Goal: Task Accomplishment & Management: Use online tool/utility

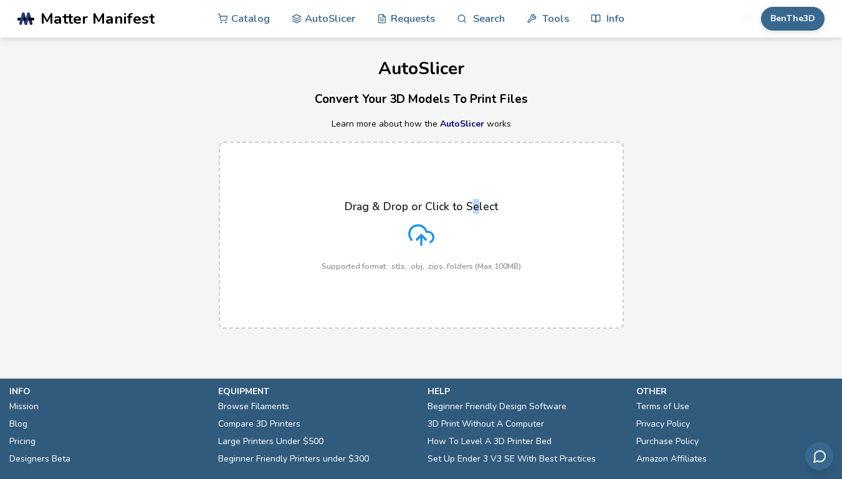
click at [478, 195] on label "Drag & Drop or Click to Select Supported format: .stls, .obj, .zips, folders (M…" at bounding box center [421, 235] width 405 height 187
drag, startPoint x: 479, startPoint y: 195, endPoint x: 643, endPoint y: 102, distance: 188.7
click at [643, 102] on div "AutoSlicer Convert Your 3D Models To Print Files Learn more about how the AutoS…" at bounding box center [421, 189] width 842 height 304
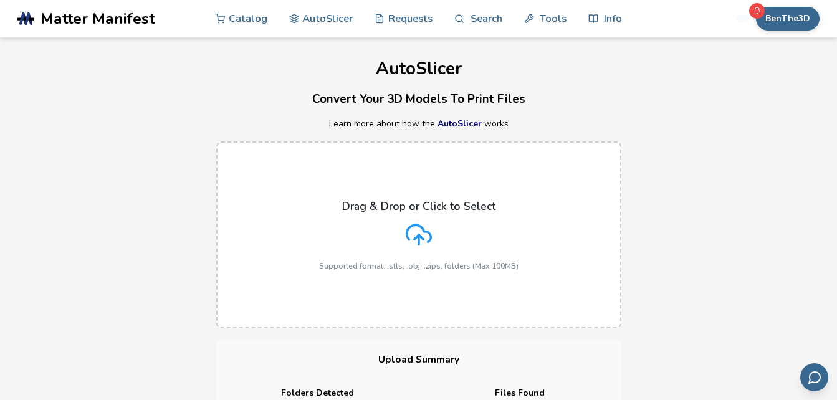
click at [455, 236] on div "Drag & Drop or Click to Select Supported format: .stls, .obj, .zips, folders (M…" at bounding box center [419, 235] width 200 height 70
click at [0, 0] on input "Drag & Drop or Click to Select Supported format: .stls, .obj, .zips, folders (M…" at bounding box center [0, 0] width 0 height 0
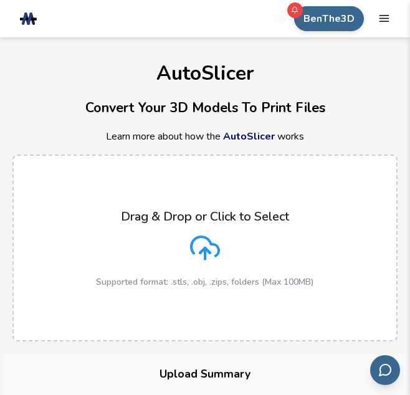
click at [253, 288] on label "Drag & Drop or Click to Select Supported format: .stls, .obj, .zips, folders (M…" at bounding box center [204, 248] width 385 height 187
click at [0, 0] on input "Drag & Drop or Click to Select Supported format: .stls, .obj, .zips, folders (M…" at bounding box center [0, 0] width 0 height 0
drag, startPoint x: 276, startPoint y: 20, endPoint x: 39, endPoint y: 93, distance: 247.9
drag, startPoint x: 229, startPoint y: 229, endPoint x: 224, endPoint y: 234, distance: 6.6
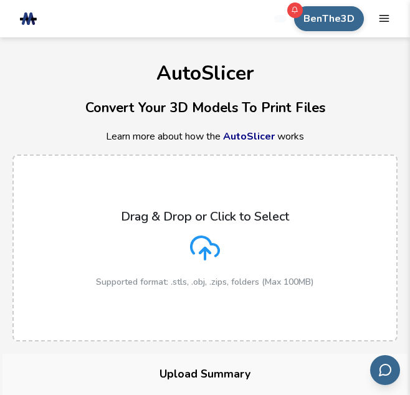
click at [229, 229] on div "Drag & Drop or Click to Select Supported format: .stls, .obj, .zips, folders (M…" at bounding box center [205, 248] width 218 height 78
click at [0, 0] on input "Drag & Drop or Click to Select Supported format: .stls, .obj, .zips, folders (M…" at bounding box center [0, 0] width 0 height 0
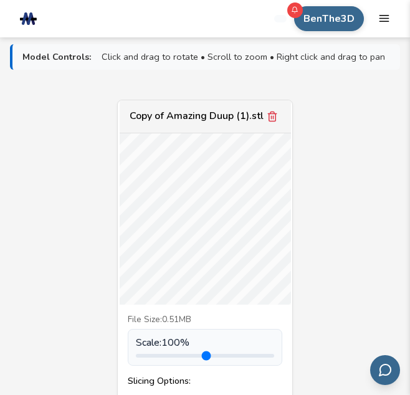
scroll to position [748, 0]
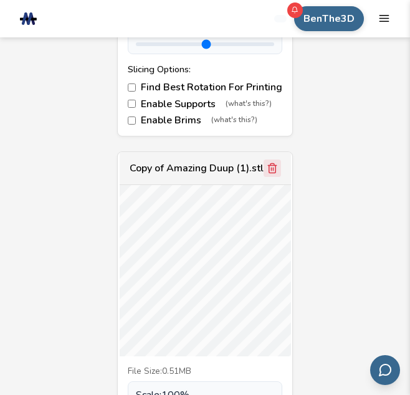
click at [279, 162] on button "Remove model" at bounding box center [272, 168] width 17 height 17
click at [273, 172] on icon "Remove model" at bounding box center [272, 168] width 11 height 11
click at [274, 172] on icon "Remove model" at bounding box center [272, 168] width 11 height 11
click at [274, 169] on icon "Remove model" at bounding box center [272, 168] width 11 height 11
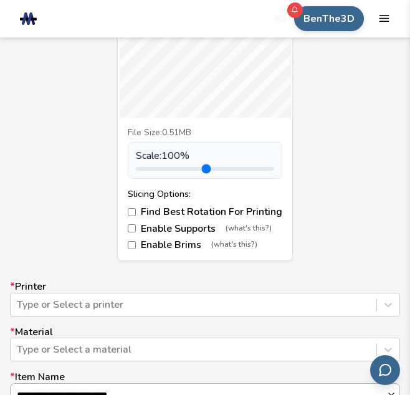
scroll to position [686, 0]
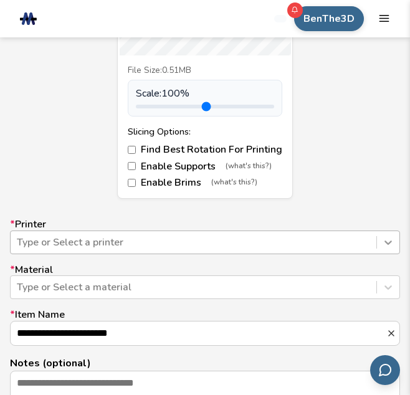
click at [394, 249] on div "Type or Select a printer" at bounding box center [205, 243] width 390 height 24
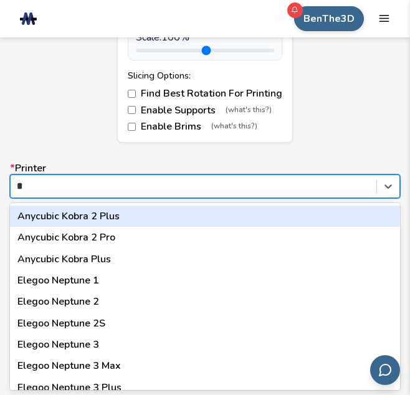
type input "**"
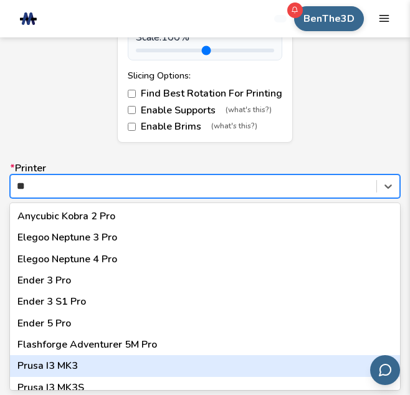
click at [90, 359] on div "Prusa I3 MK3" at bounding box center [205, 365] width 390 height 21
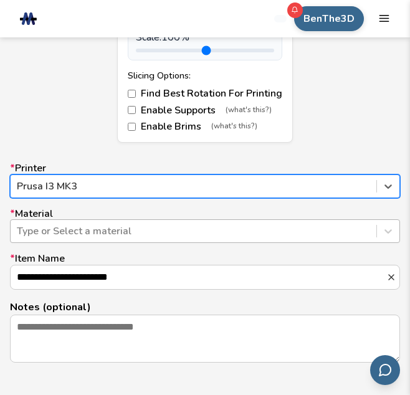
click at [79, 222] on div "Type or Select a material" at bounding box center [194, 231] width 366 height 19
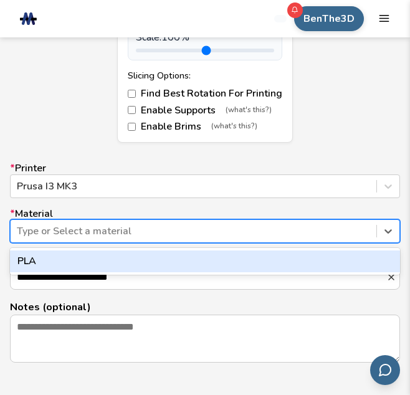
click at [99, 261] on div "PLA" at bounding box center [205, 261] width 390 height 21
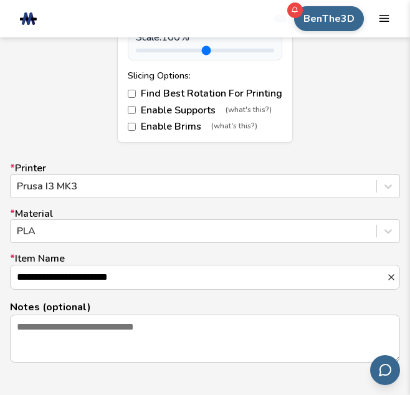
drag, startPoint x: 309, startPoint y: 280, endPoint x: -2, endPoint y: 301, distance: 312.5
type input "**********"
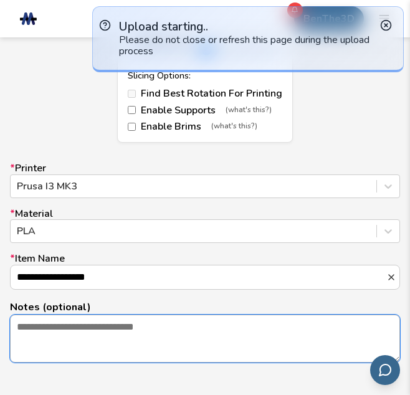
click at [27, 336] on textarea "Notes (optional)" at bounding box center [205, 338] width 389 height 47
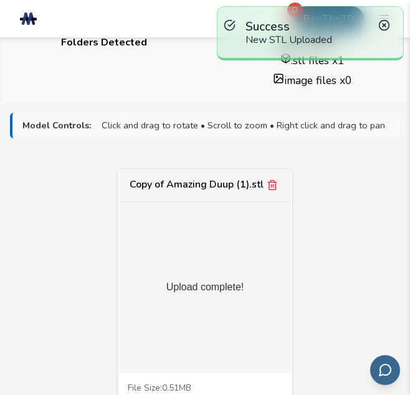
scroll to position [555, 0]
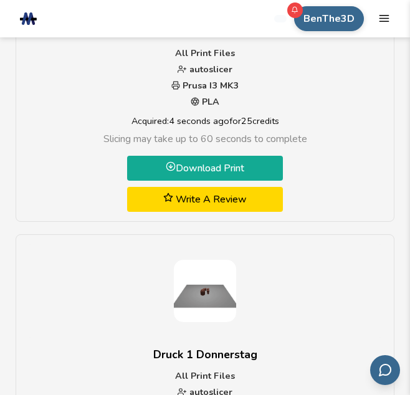
scroll to position [125, 0]
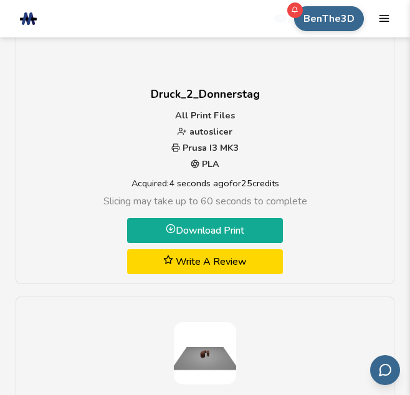
click at [212, 229] on link "Download Print" at bounding box center [205, 230] width 156 height 25
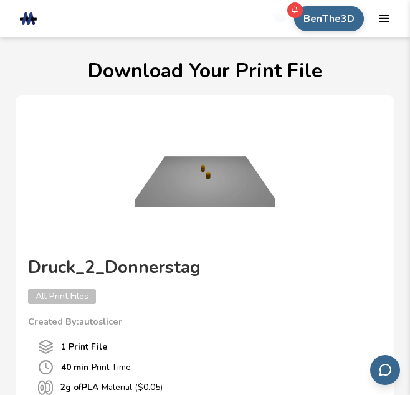
click at [391, 97] on div "Druck_2_Donnerstag All Print Files Created By: autoslicer 1 Print File 40 min P…" at bounding box center [205, 320] width 379 height 451
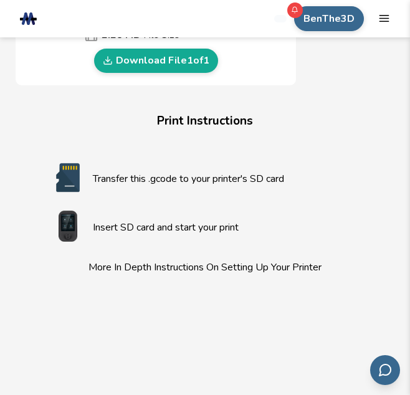
scroll to position [811, 0]
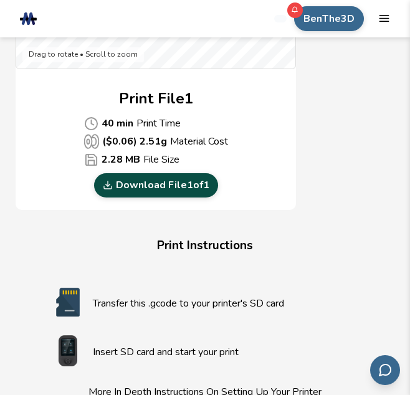
click at [176, 178] on link "Download File 1 of 1" at bounding box center [156, 185] width 124 height 24
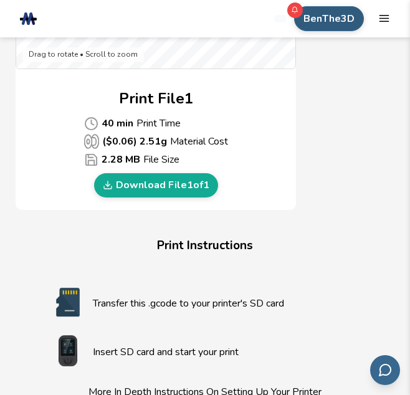
click at [342, 22] on button "BenThe3D" at bounding box center [329, 18] width 70 height 25
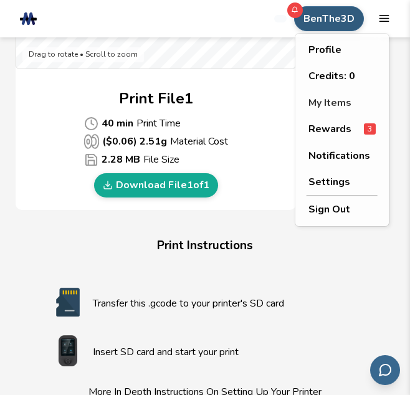
click at [369, 115] on div "Profile Credits: 0 My Items Rewards 3 Notifications Settings Sign Out" at bounding box center [343, 130] width 94 height 193
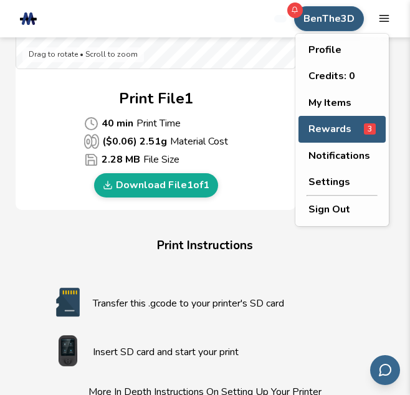
click at [324, 133] on span "Rewards" at bounding box center [330, 128] width 43 height 11
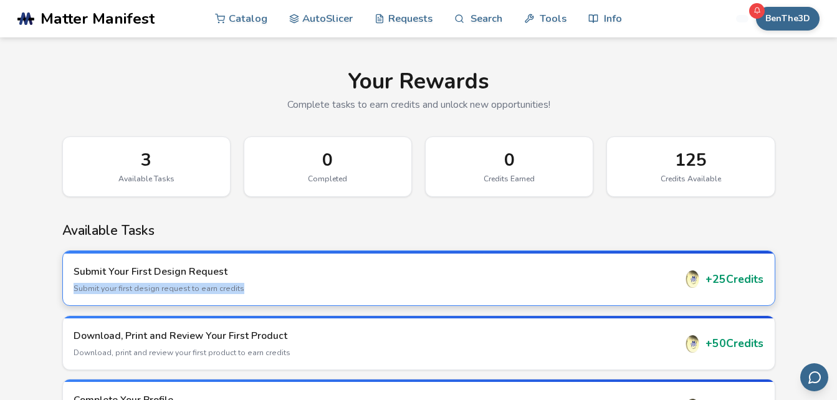
drag, startPoint x: 449, startPoint y: 281, endPoint x: 454, endPoint y: 286, distance: 7.1
click at [454, 286] on div "Submit Your First Design Request Submit your first design request to earn credi…" at bounding box center [375, 279] width 602 height 29
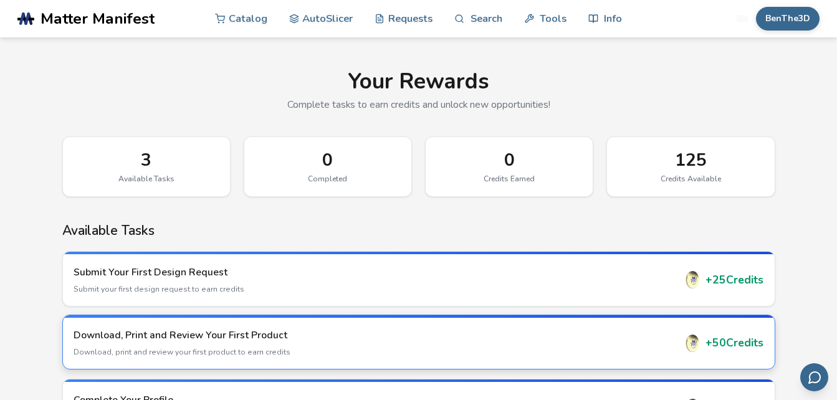
scroll to position [62, 0]
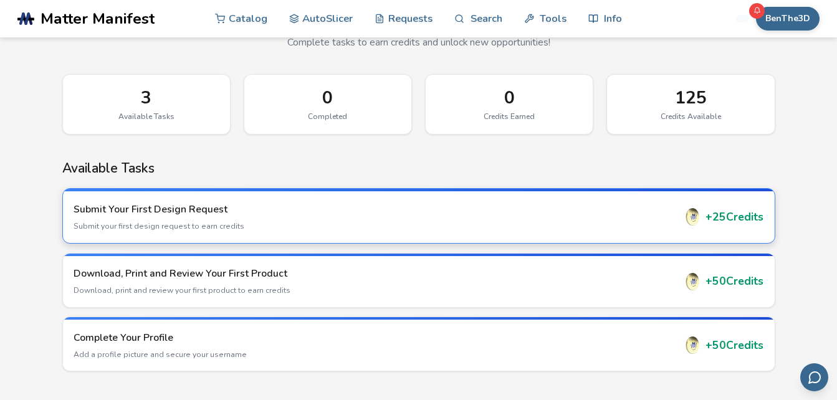
click at [496, 226] on p "Submit your first design request to earn credits" at bounding box center [375, 226] width 602 height 11
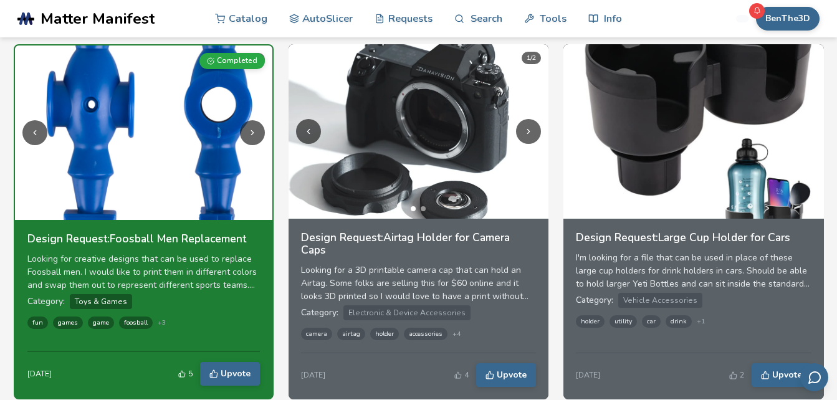
scroll to position [312, 0]
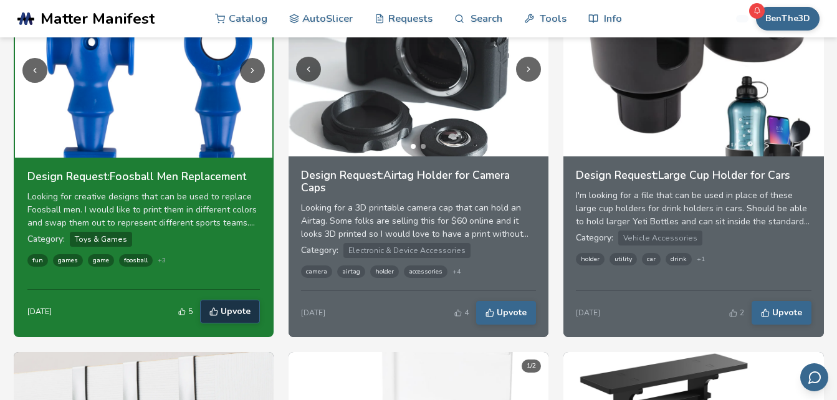
click at [237, 309] on span "Upvote" at bounding box center [236, 312] width 30 height 10
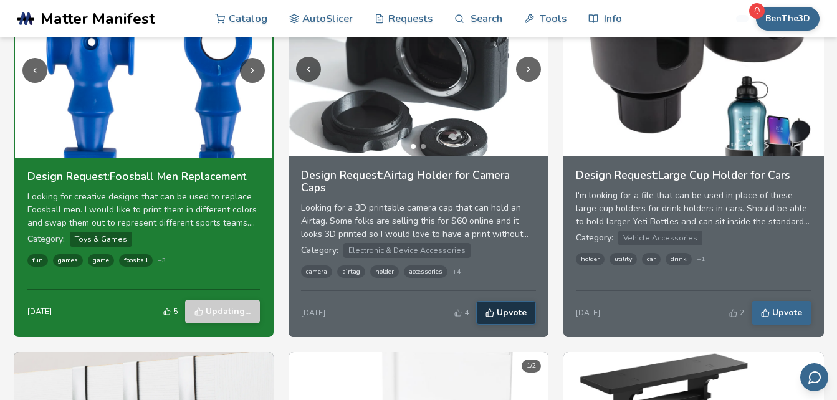
click at [526, 311] on span "Upvote" at bounding box center [512, 313] width 30 height 10
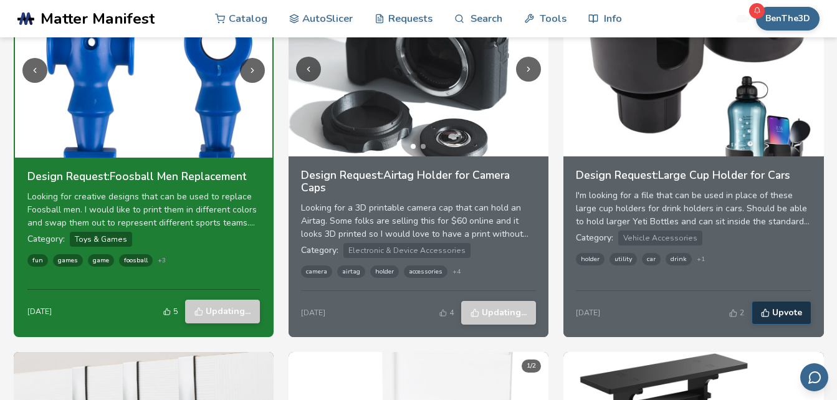
click at [794, 314] on span "Upvote" at bounding box center [787, 313] width 30 height 10
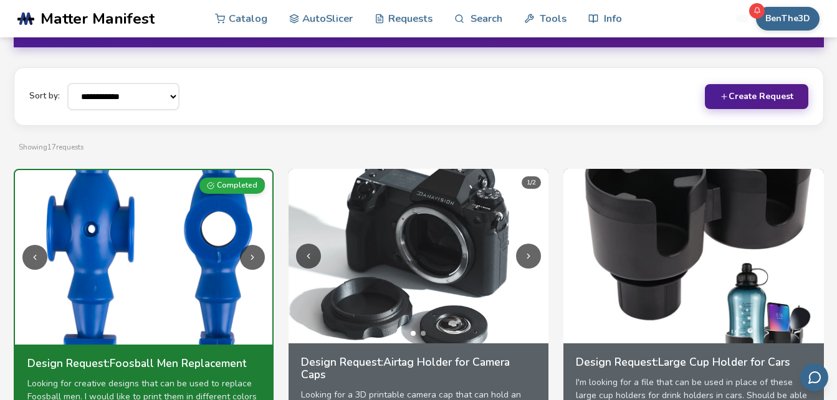
scroll to position [0, 0]
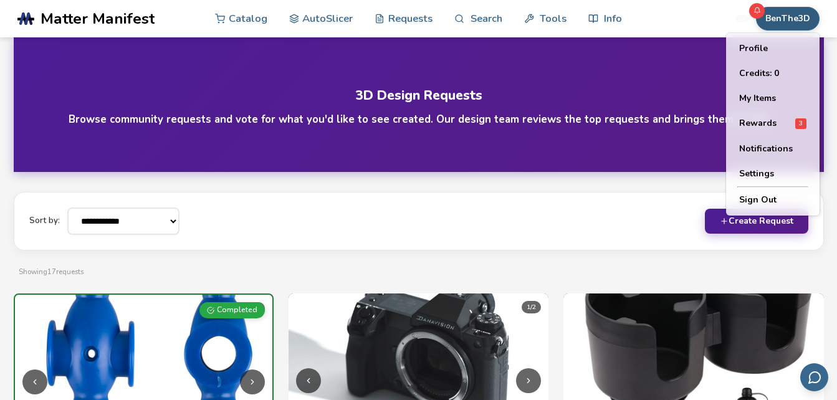
click at [787, 24] on button "BenThe3D" at bounding box center [788, 19] width 64 height 24
click at [770, 133] on button "Rewards 3" at bounding box center [772, 124] width 87 height 26
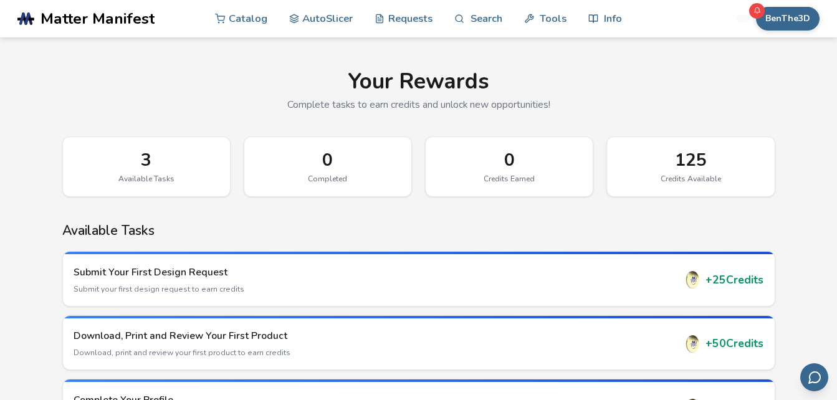
scroll to position [125, 0]
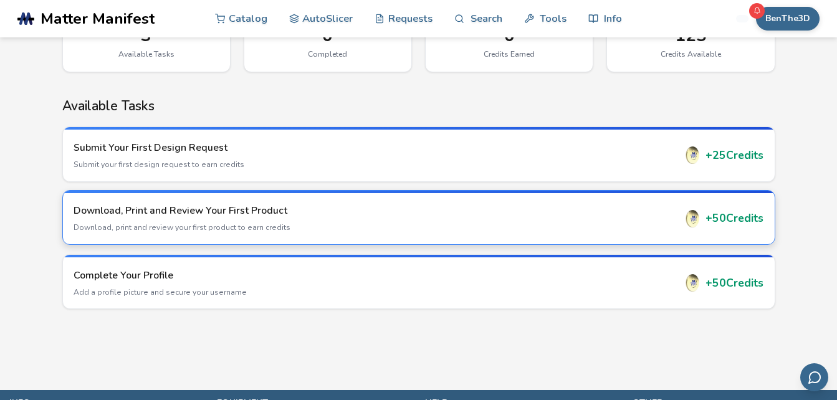
drag, startPoint x: 378, startPoint y: 234, endPoint x: 343, endPoint y: 208, distance: 43.6
click at [343, 208] on h3 "Download, Print and Review Your First Product" at bounding box center [375, 211] width 602 height 14
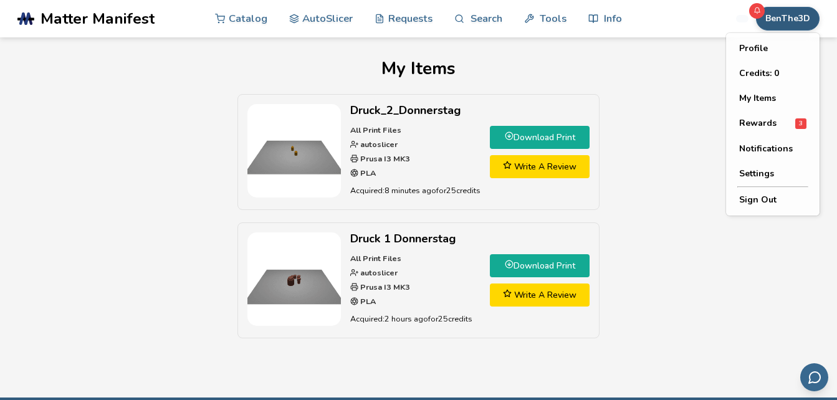
click at [802, 16] on button "BenThe3D" at bounding box center [788, 19] width 64 height 24
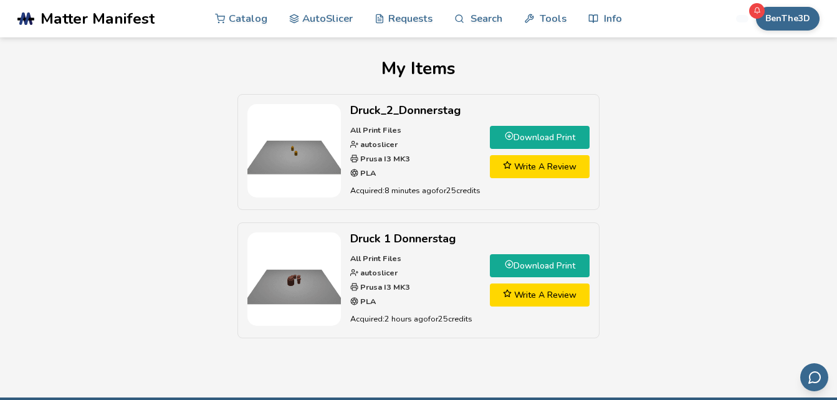
click at [693, 121] on div "Druck_2_Donnerstag All Print Files autoslicer Prusa I3 MK3 PLA Acquired: 8 minu…" at bounding box center [418, 222] width 802 height 257
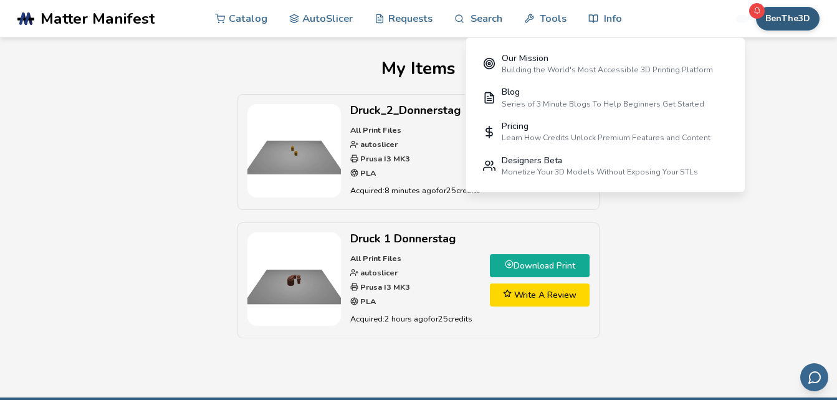
click at [791, 23] on button "BenThe3D" at bounding box center [788, 19] width 64 height 24
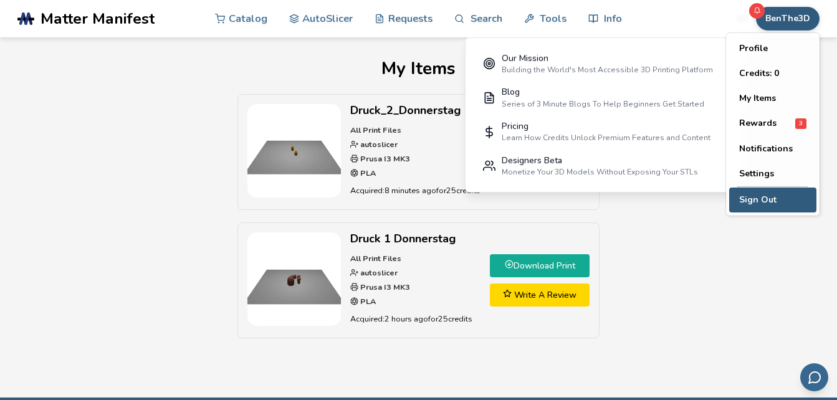
click at [764, 207] on button "Sign Out" at bounding box center [772, 200] width 87 height 25
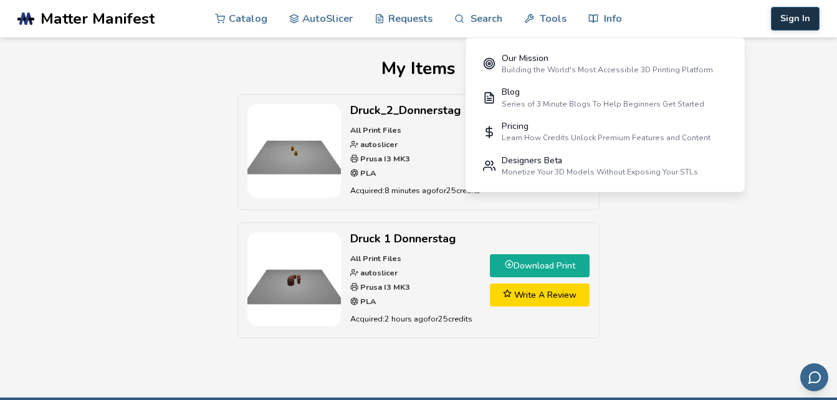
click at [810, 17] on button "Sign In" at bounding box center [795, 19] width 49 height 24
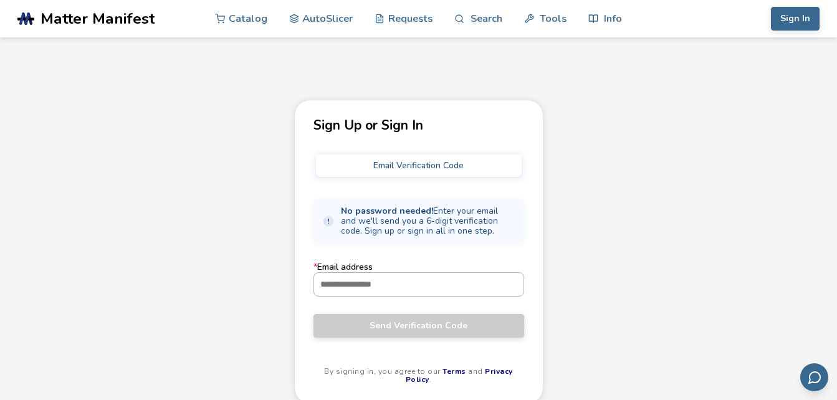
click at [413, 285] on input "* Email address" at bounding box center [418, 284] width 209 height 22
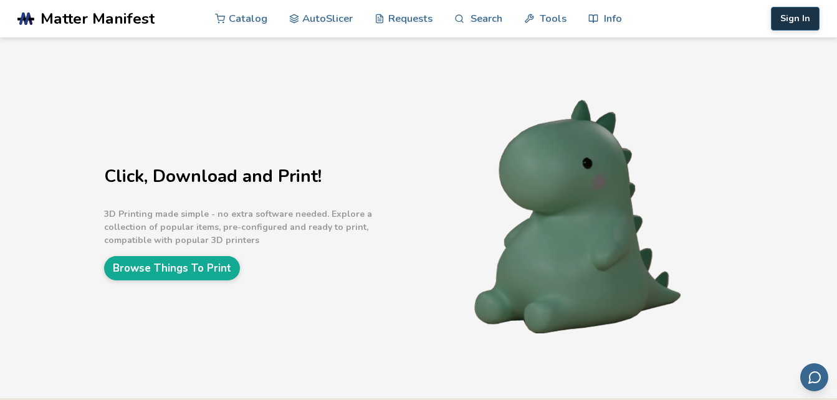
click at [778, 21] on button "Sign In" at bounding box center [795, 19] width 49 height 24
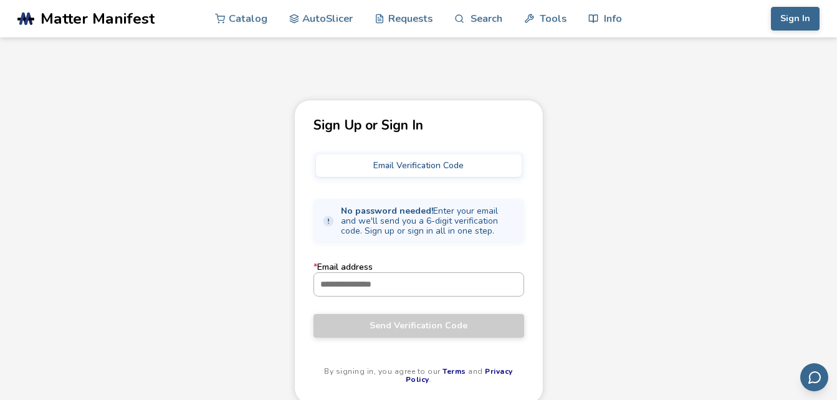
click at [358, 291] on input "* Email address" at bounding box center [418, 284] width 209 height 22
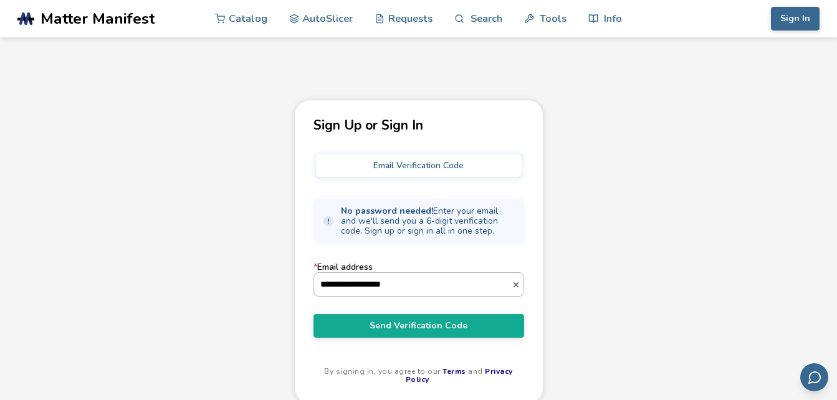
click at [360, 282] on input "**********" at bounding box center [413, 284] width 198 height 22
click at [442, 294] on input "**********" at bounding box center [413, 284] width 198 height 22
type input "**********"
click at [314, 314] on button "Send Verification Code" at bounding box center [419, 326] width 211 height 24
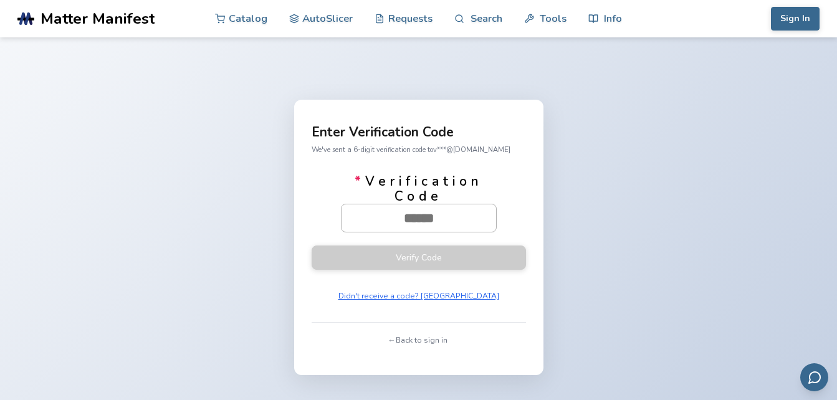
paste input "******"
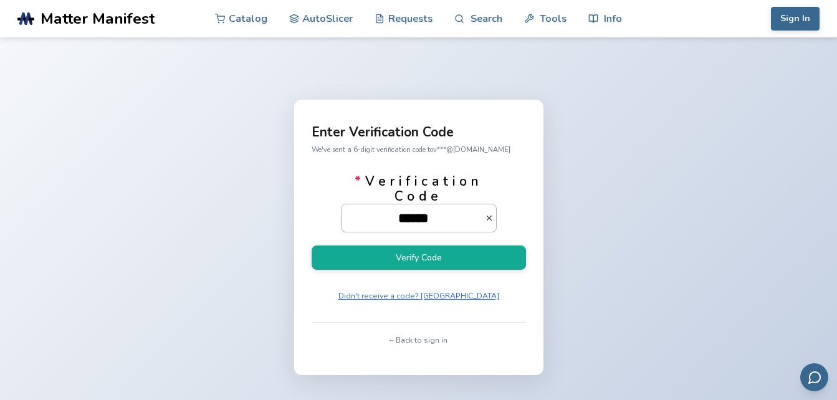
type input "******"
click at [312, 246] on button "Verify Code" at bounding box center [419, 258] width 214 height 24
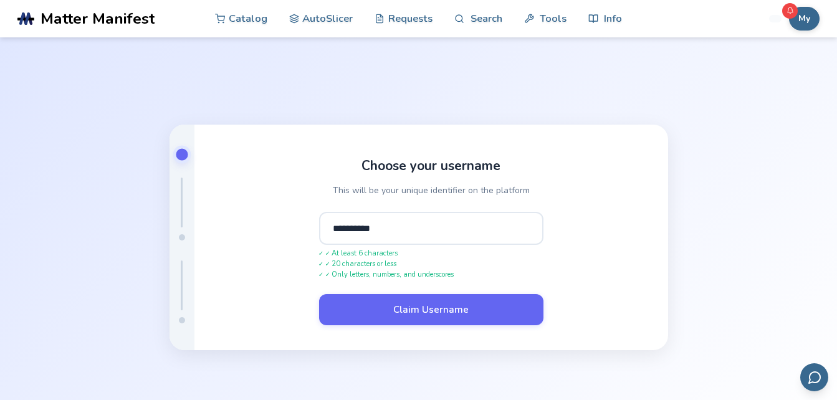
type input "**********"
click at [319, 294] on button "Claim Username" at bounding box center [431, 309] width 224 height 31
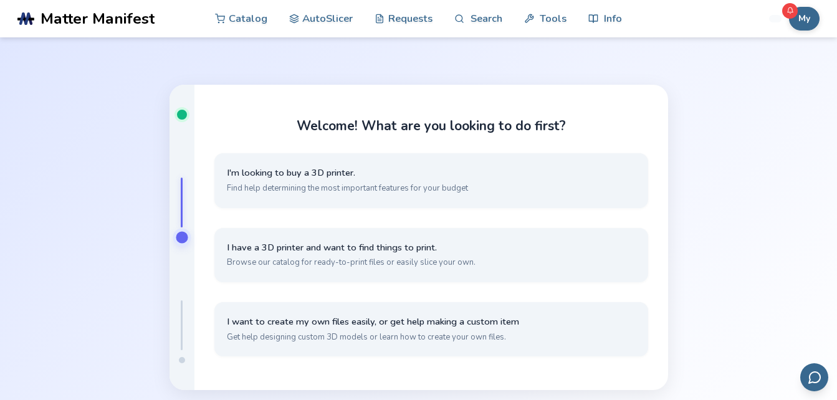
click at [365, 359] on div "I'm looking to buy a 3D printer. Find help determining the most important featu…" at bounding box center [431, 258] width 434 height 211
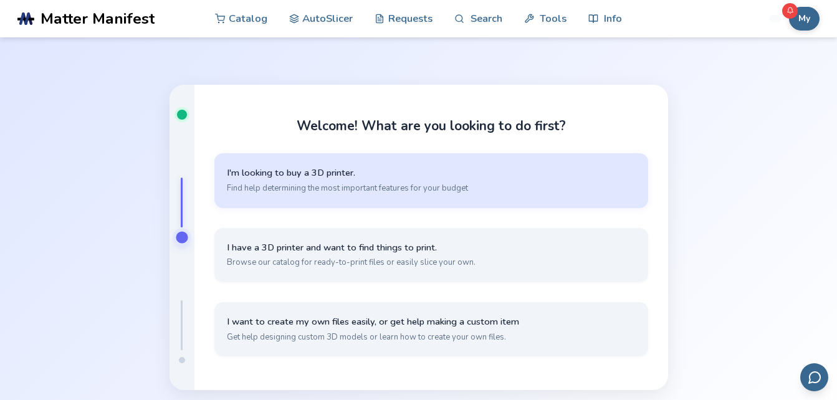
click at [331, 193] on span "Find help determining the most important features for your budget" at bounding box center [431, 188] width 409 height 11
click at [330, 193] on span "Find help determining the most important features for your budget" at bounding box center [431, 188] width 409 height 11
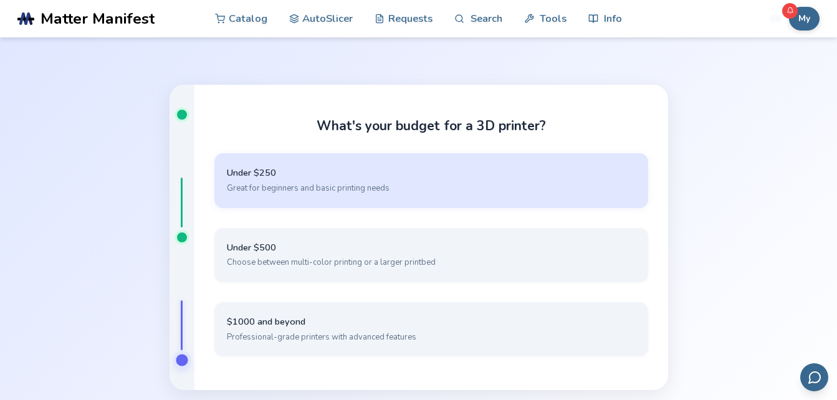
click at [350, 166] on button "Under $250 Great for beginners and basic printing needs" at bounding box center [431, 180] width 434 height 54
click at [355, 173] on span "Under $250" at bounding box center [431, 173] width 409 height 12
click at [372, 203] on button "Under $250 Great for beginners and basic printing needs" at bounding box center [431, 180] width 434 height 54
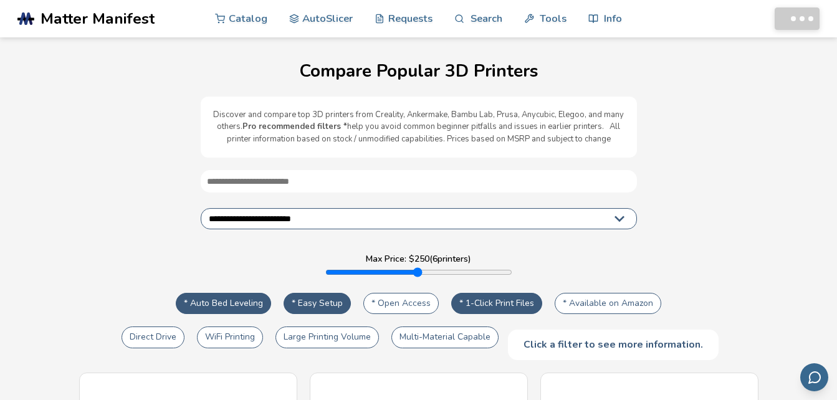
select select "**********"
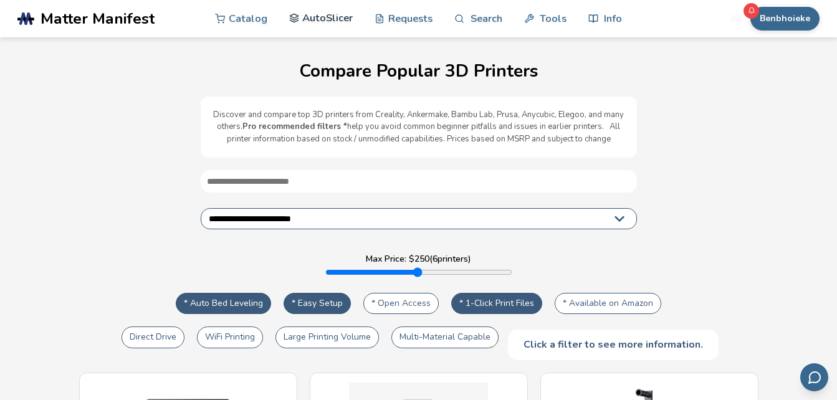
click at [338, 16] on link "AutoSlicer" at bounding box center [321, 17] width 64 height 37
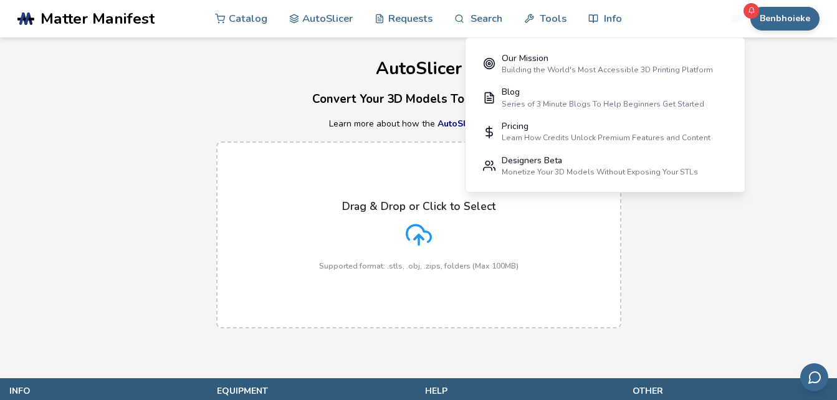
drag, startPoint x: 822, startPoint y: 153, endPoint x: 813, endPoint y: 78, distance: 76.0
click at [815, 137] on div "Drag & Drop or Click to Select Supported format: .stls, .obj, .zips, folders (M…" at bounding box center [418, 235] width 837 height 212
drag, startPoint x: 803, startPoint y: 23, endPoint x: 741, endPoint y: 367, distance: 349.8
click at [745, 372] on section ".cls-1, .cls-2, .cls-3 { stroke-width: 0px; } .cls-2 { fill: #1d1e56; } .cls-3 …" at bounding box center [418, 200] width 837 height 400
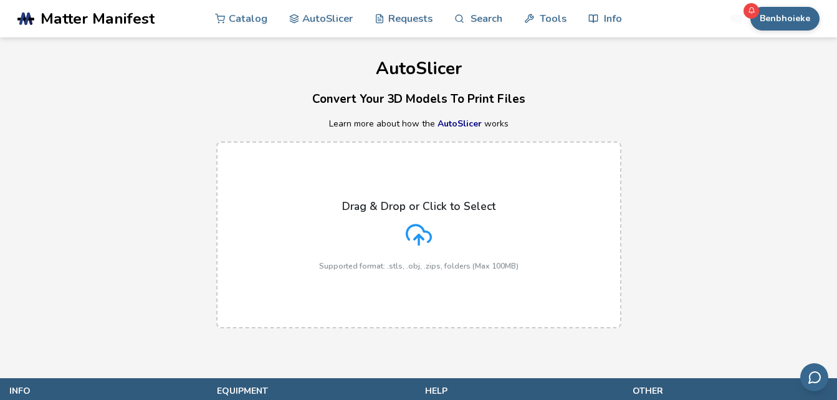
click at [701, 223] on div "Drag & Drop or Click to Select Supported format: .stls, .obj, .zips, folders (M…" at bounding box center [418, 235] width 837 height 212
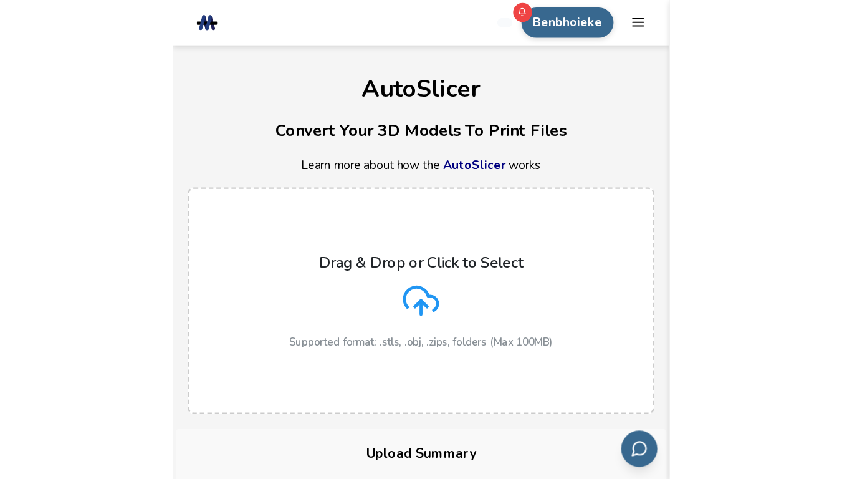
scroll to position [374, 0]
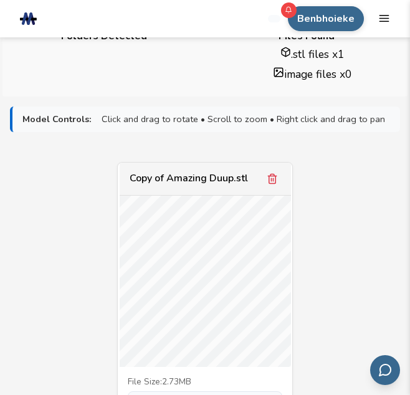
drag, startPoint x: 195, startPoint y: 295, endPoint x: 320, endPoint y: 357, distance: 139.7
click at [318, 353] on div "Copy of Amazing Duup.stl File Size: 2.73MB Scale: 100 % Slicing Options: Find B…" at bounding box center [205, 336] width 390 height 349
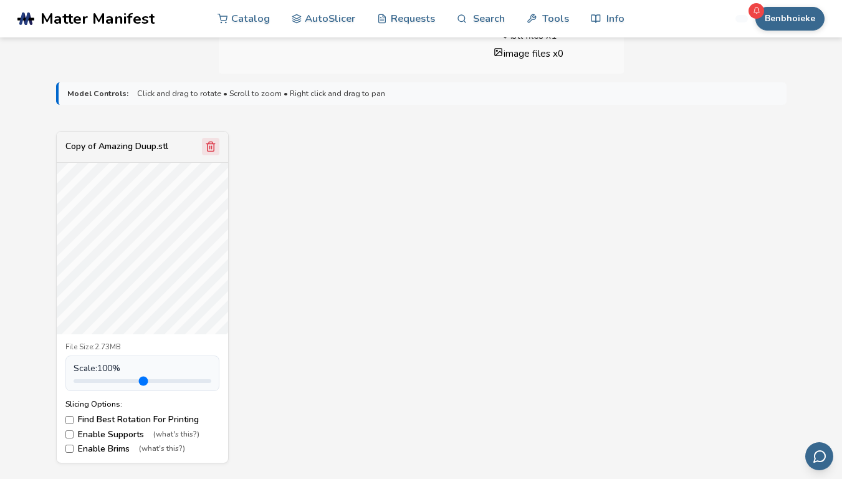
click at [210, 148] on icon "Remove model" at bounding box center [210, 146] width 11 height 11
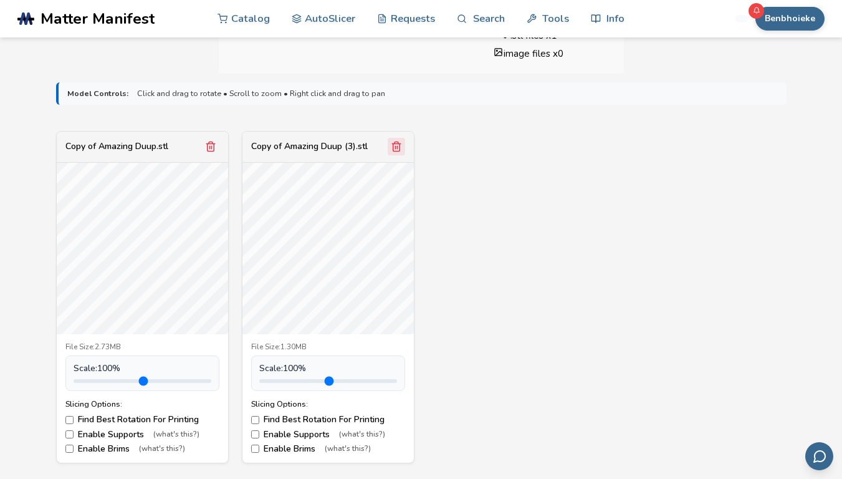
drag, startPoint x: 206, startPoint y: 142, endPoint x: 206, endPoint y: 152, distance: 9.4
click at [207, 142] on icon "Remove model" at bounding box center [210, 146] width 11 height 11
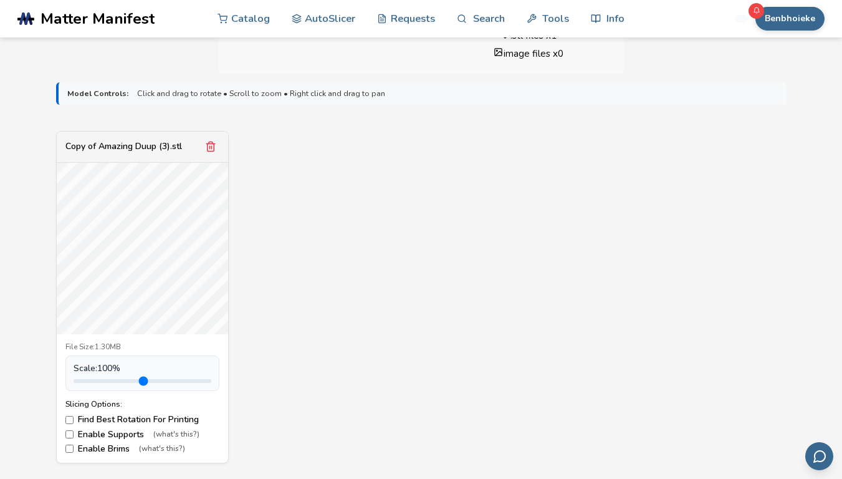
scroll to position [623, 0]
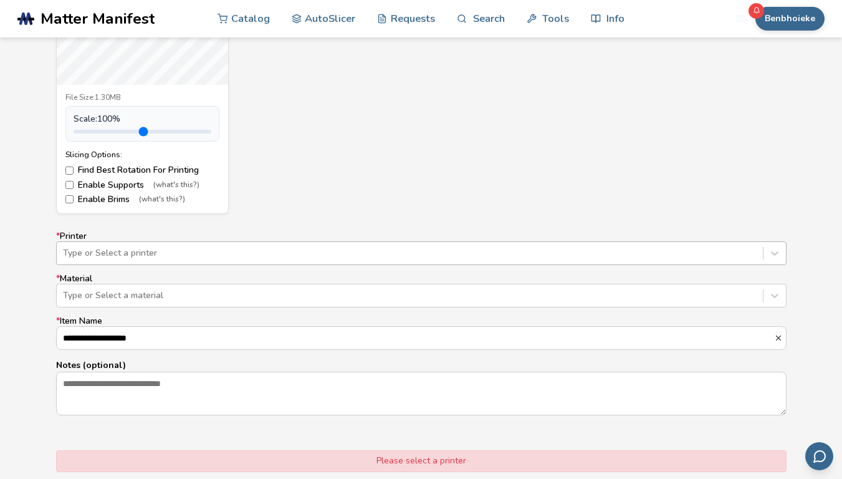
drag, startPoint x: 138, startPoint y: 251, endPoint x: 137, endPoint y: 259, distance: 8.2
click at [137, 259] on div at bounding box center [410, 253] width 694 height 12
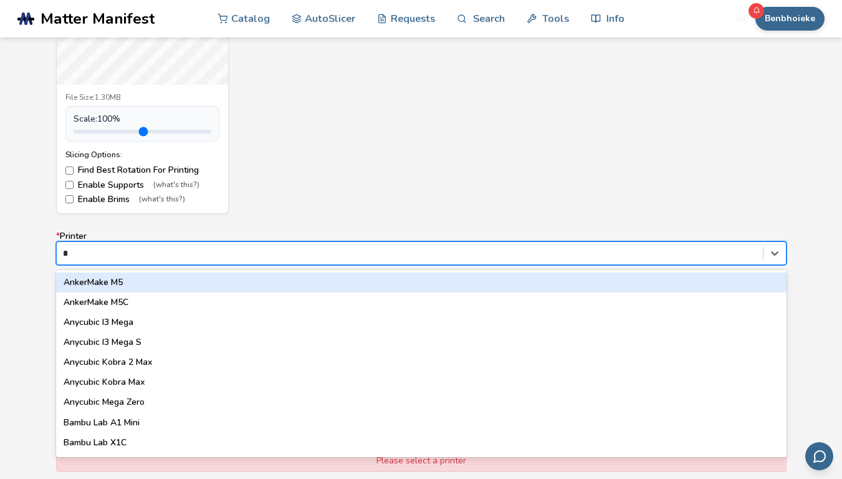
type input "**"
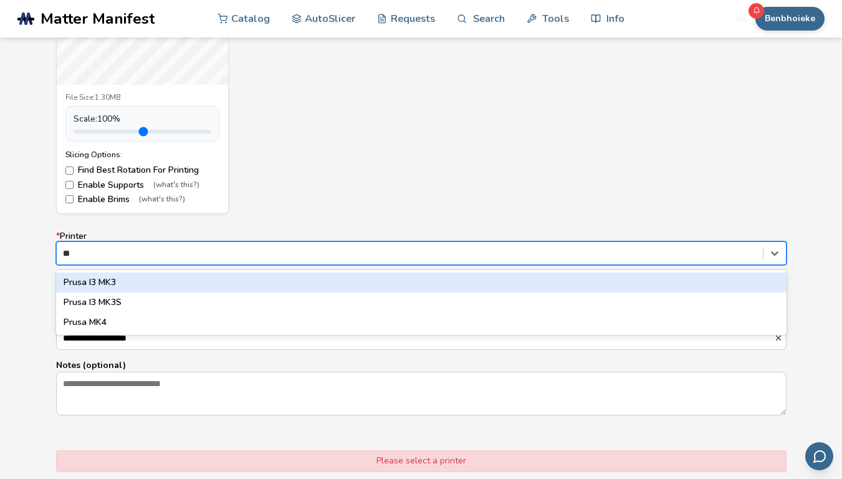
click at [116, 277] on div "Prusa I3 MK3" at bounding box center [421, 282] width 731 height 20
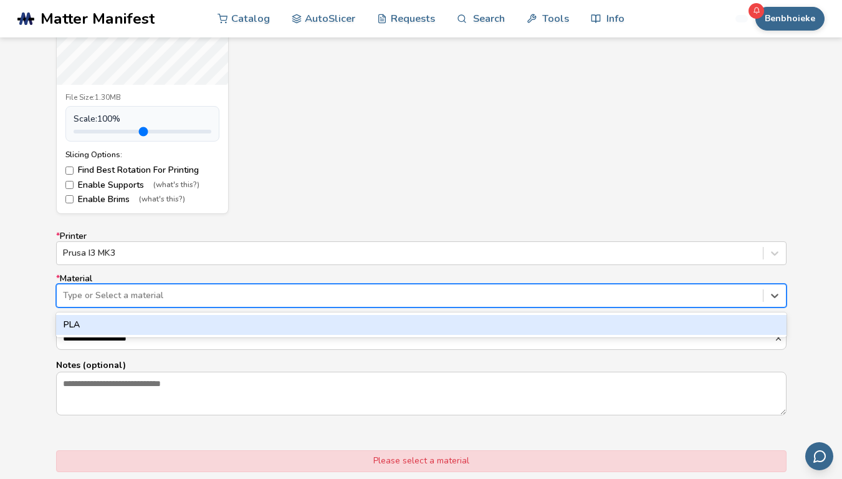
click at [133, 292] on div at bounding box center [410, 295] width 694 height 12
click at [102, 327] on div "PLA" at bounding box center [421, 325] width 731 height 20
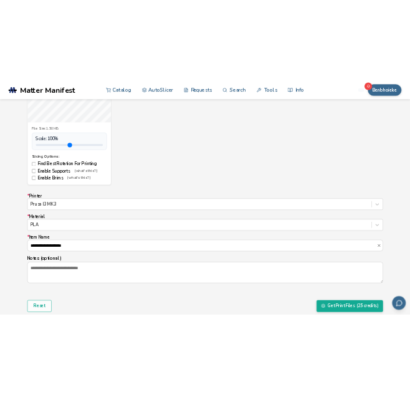
scroll to position [0, 0]
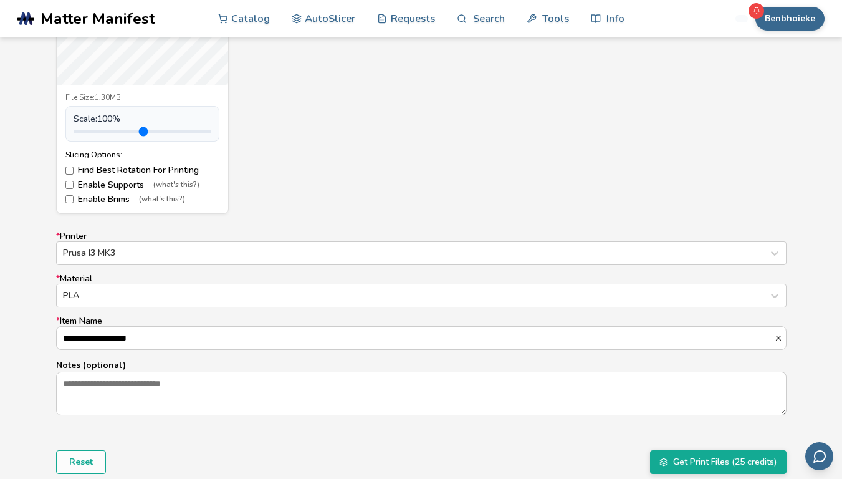
drag, startPoint x: 170, startPoint y: 342, endPoint x: 23, endPoint y: 342, distance: 147.1
click at [23, 342] on div "**********" at bounding box center [421, 173] width 842 height 699
type input "**********"
click at [514, 345] on input "**********" at bounding box center [416, 338] width 718 height 22
click at [782, 344] on div "**********" at bounding box center [421, 338] width 729 height 22
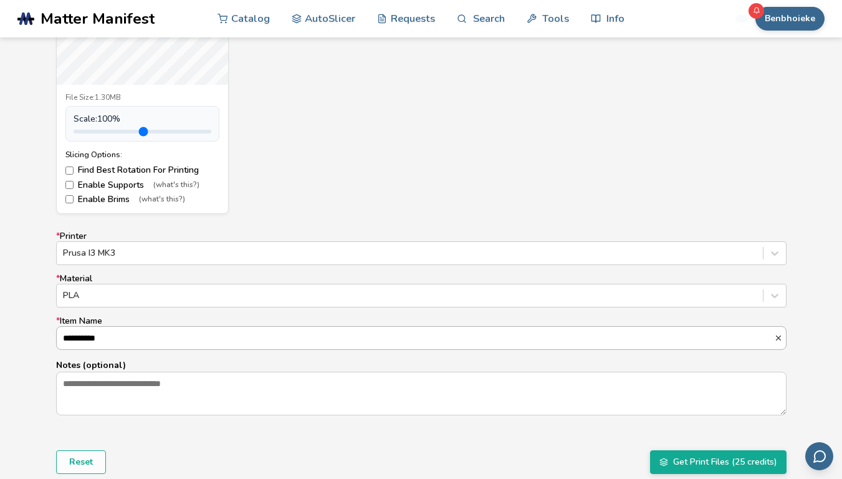
click at [774, 344] on input "**********" at bounding box center [416, 338] width 718 height 22
click at [777, 337] on icon "button" at bounding box center [778, 338] width 9 height 9
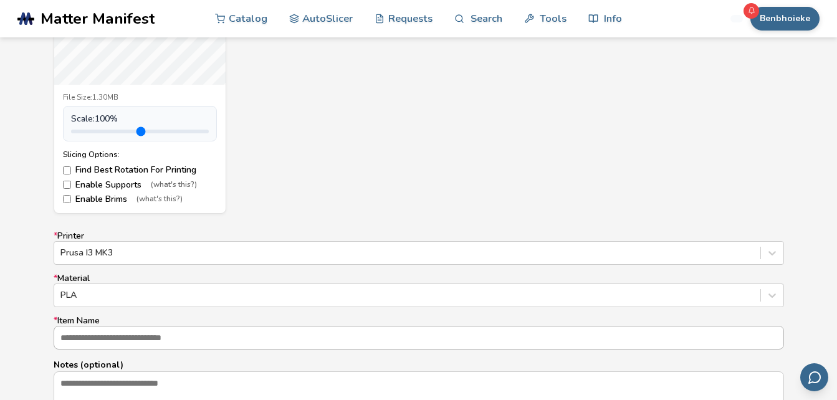
click at [195, 342] on input "* Item Name" at bounding box center [418, 338] width 729 height 22
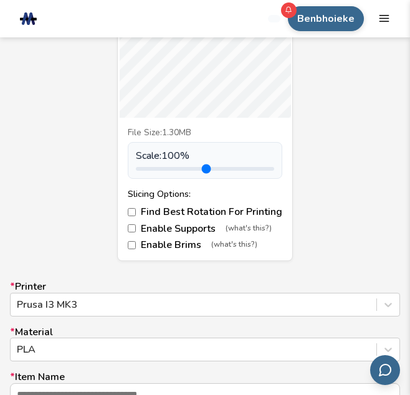
scroll to position [873, 0]
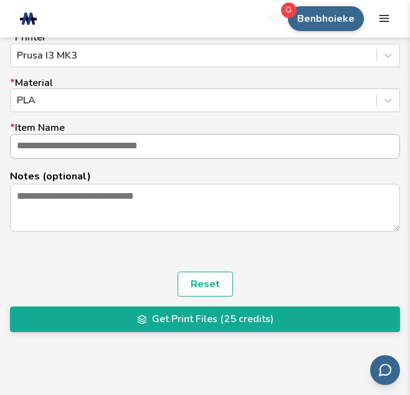
click at [68, 155] on input "* Item Name" at bounding box center [205, 147] width 389 height 24
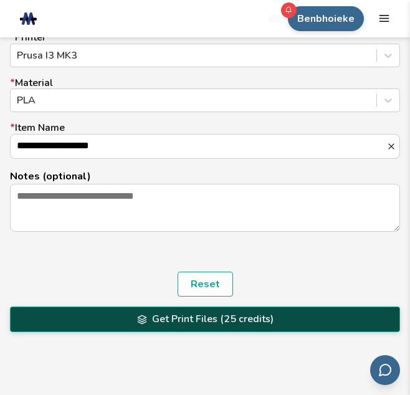
type input "**********"
click at [161, 319] on button "Get Print Files (25 credits)" at bounding box center [205, 319] width 390 height 25
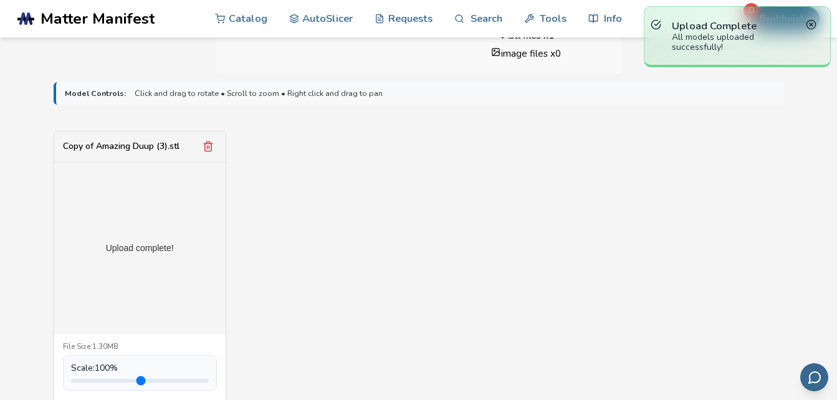
scroll to position [561, 0]
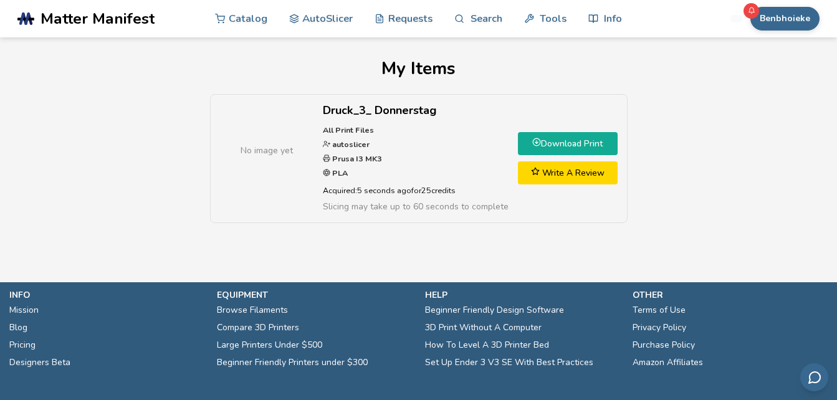
click at [563, 145] on link "Download Print" at bounding box center [568, 143] width 100 height 23
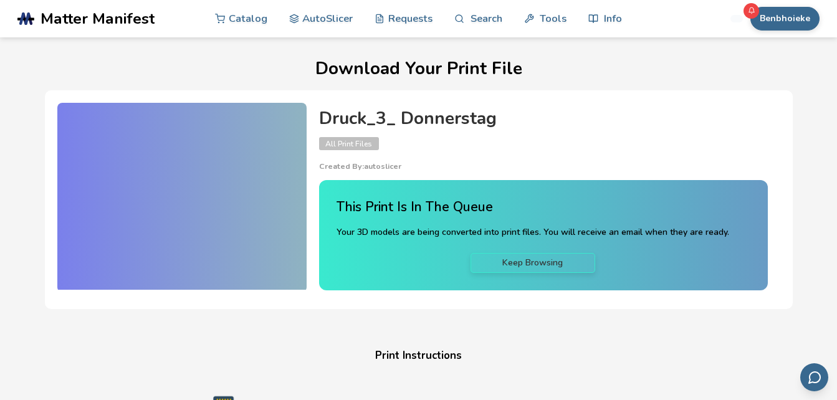
drag, startPoint x: 476, startPoint y: 179, endPoint x: 437, endPoint y: 79, distance: 107.0
click at [463, 152] on div "Druck_3_ Donnerstag All Print Files Created By: autoslicer This Print Is In The…" at bounding box center [544, 200] width 474 height 194
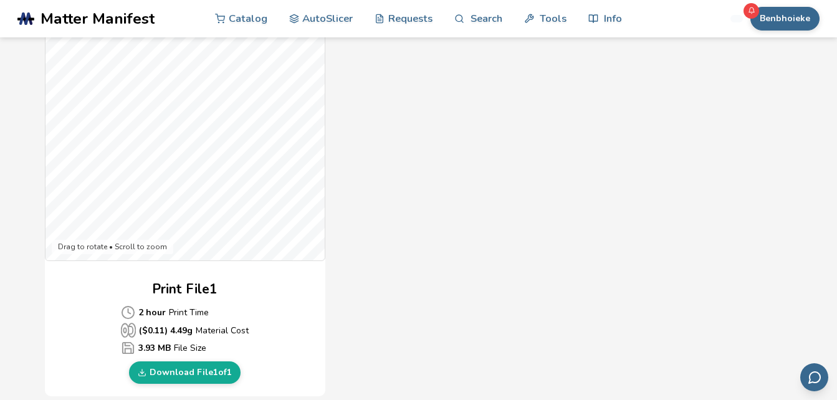
scroll to position [436, 0]
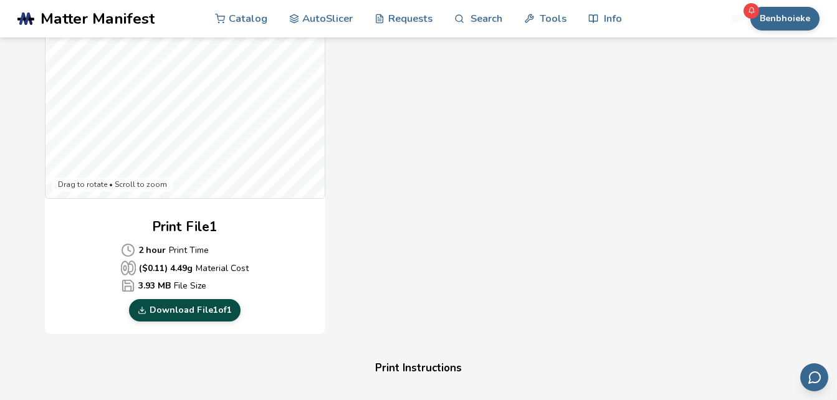
click at [226, 312] on link "Download File 1 of 1" at bounding box center [185, 310] width 112 height 22
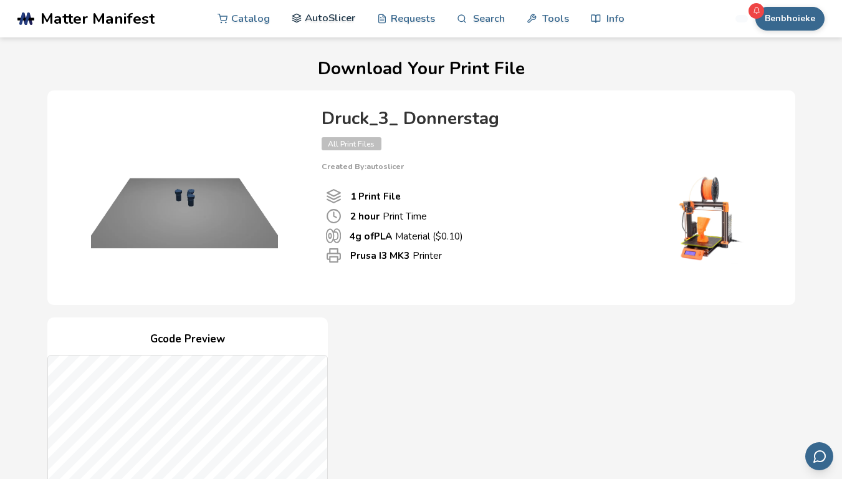
click at [321, 11] on link "AutoSlicer" at bounding box center [324, 17] width 64 height 37
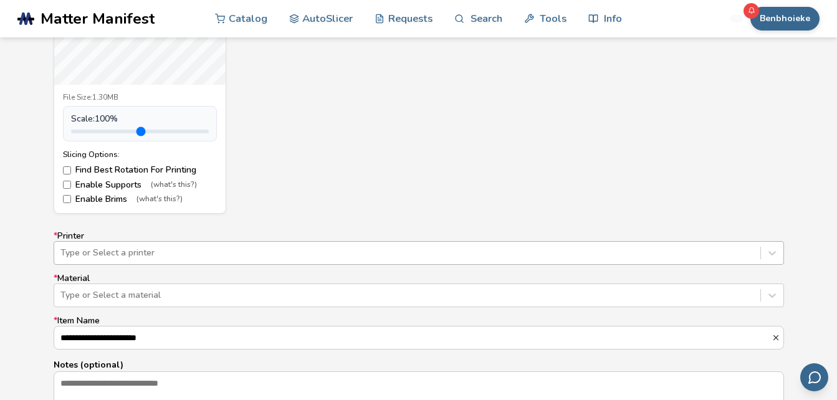
scroll to position [685, 0]
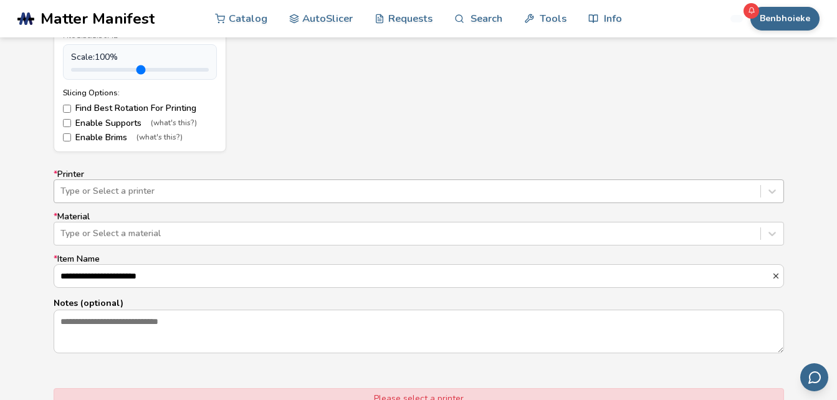
click at [103, 203] on div "Type or Select a printer" at bounding box center [419, 192] width 731 height 24
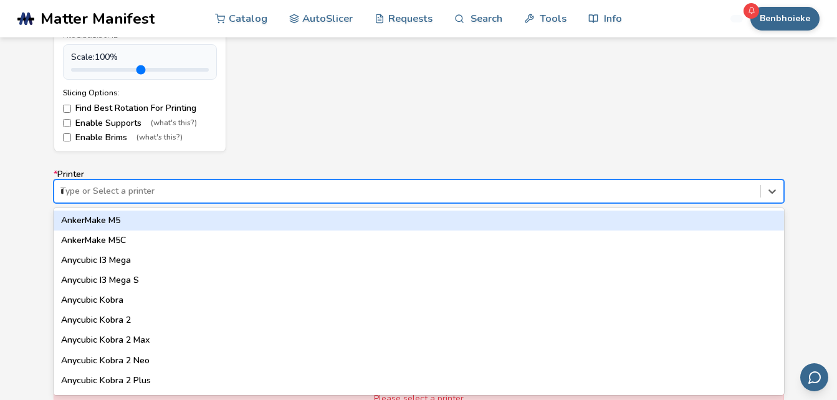
type input "**"
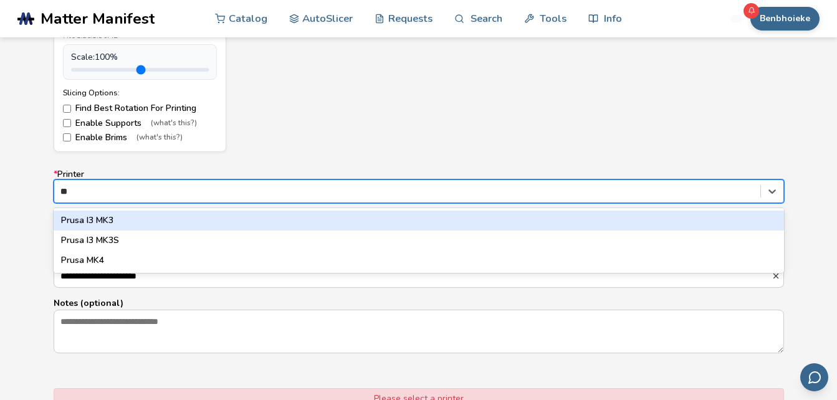
click at [123, 225] on div "Prusa I3 MK3" at bounding box center [419, 221] width 731 height 20
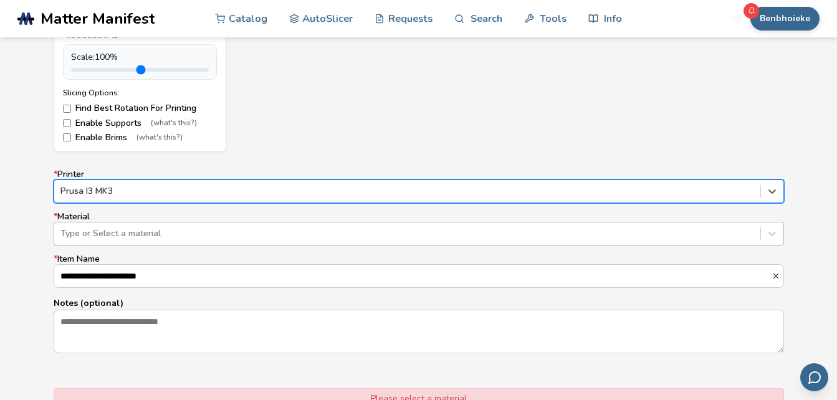
click at [107, 228] on div at bounding box center [407, 234] width 694 height 12
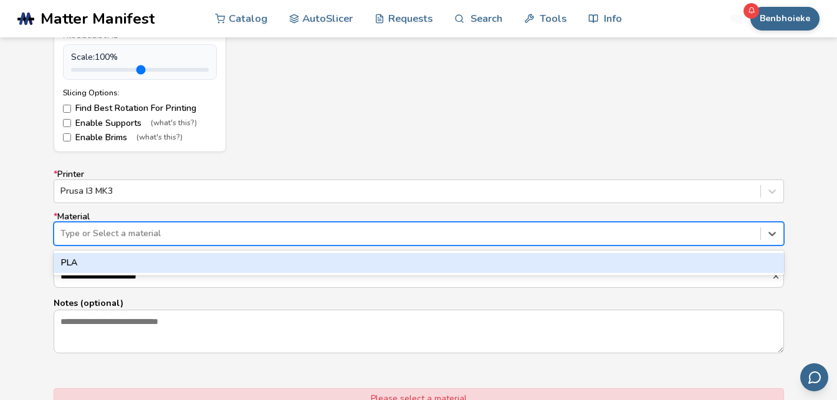
click at [103, 270] on div "PLA" at bounding box center [419, 263] width 731 height 20
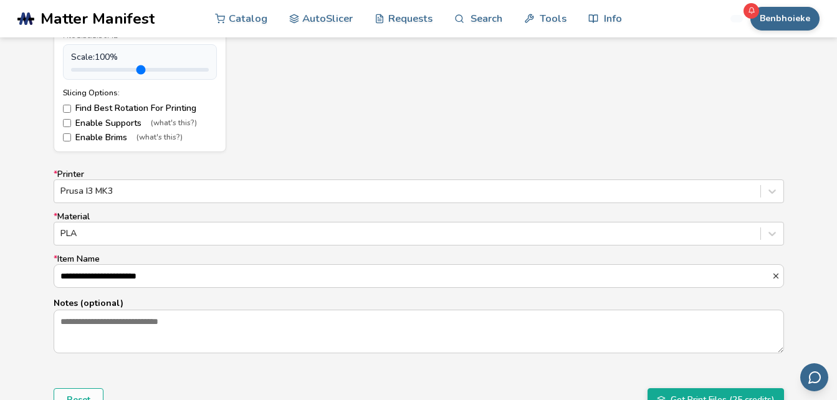
drag, startPoint x: 184, startPoint y: 280, endPoint x: 37, endPoint y: 253, distance: 149.1
click at [35, 268] on div "**********" at bounding box center [418, 111] width 837 height 699
type input "*"
drag, startPoint x: 115, startPoint y: 274, endPoint x: 121, endPoint y: 277, distance: 7.3
click at [115, 274] on input "**********" at bounding box center [413, 276] width 718 height 22
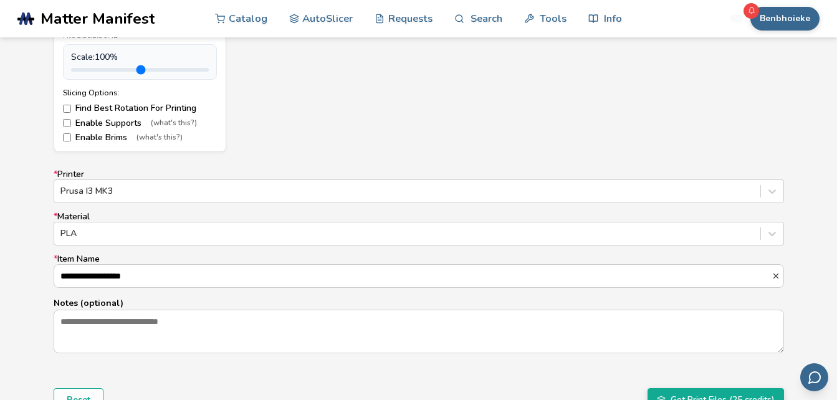
scroll to position [748, 0]
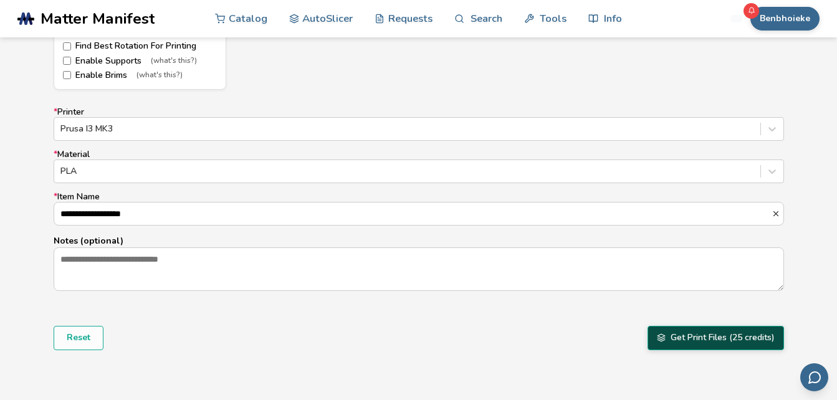
type input "**********"
click at [691, 339] on button "Get Print Files (25 credits)" at bounding box center [716, 338] width 137 height 24
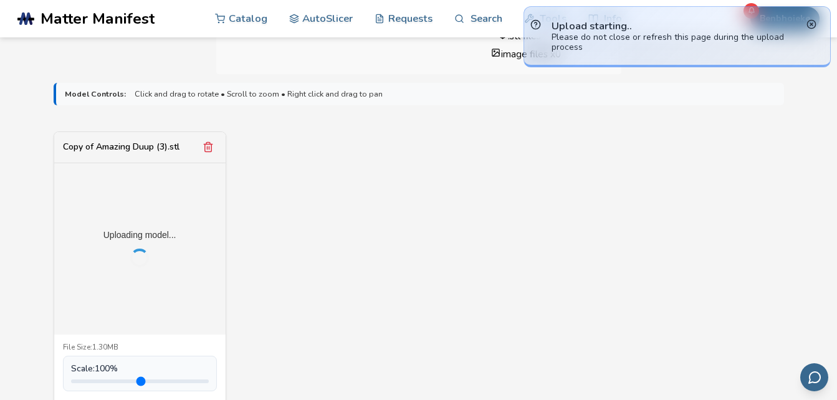
scroll to position [62, 0]
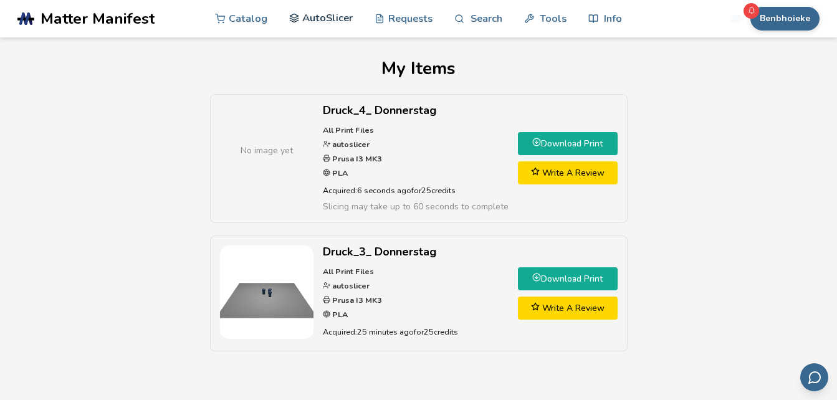
click at [309, 28] on link "AutoSlicer" at bounding box center [321, 17] width 64 height 37
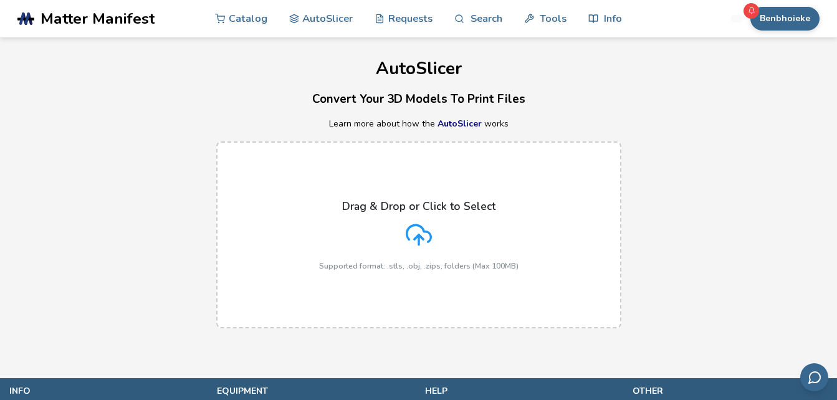
click at [372, 211] on p "Drag & Drop or Click to Select" at bounding box center [418, 206] width 153 height 12
click at [0, 0] on input "Drag & Drop or Click to Select Supported format: .stls, .obj, .zips, folders (M…" at bounding box center [0, 0] width 0 height 0
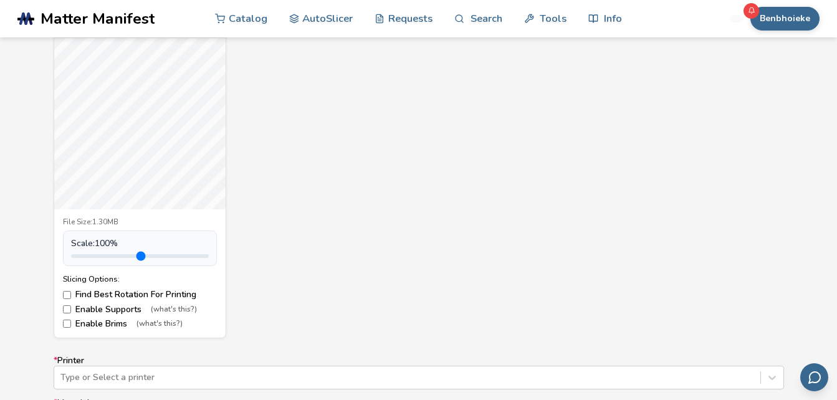
scroll to position [811, 0]
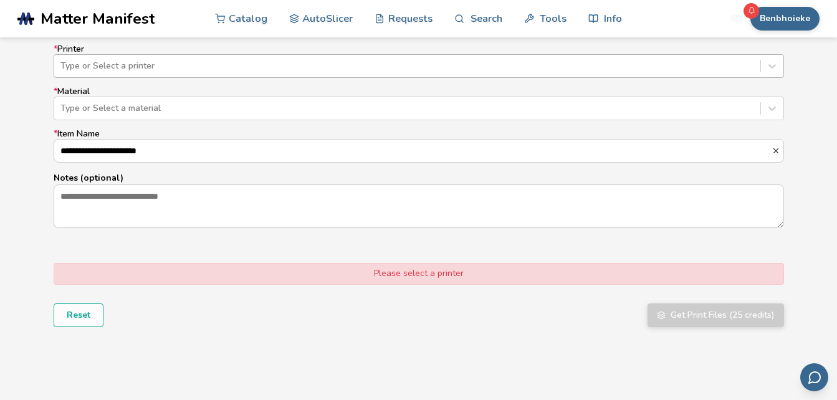
click at [128, 65] on div at bounding box center [407, 66] width 694 height 12
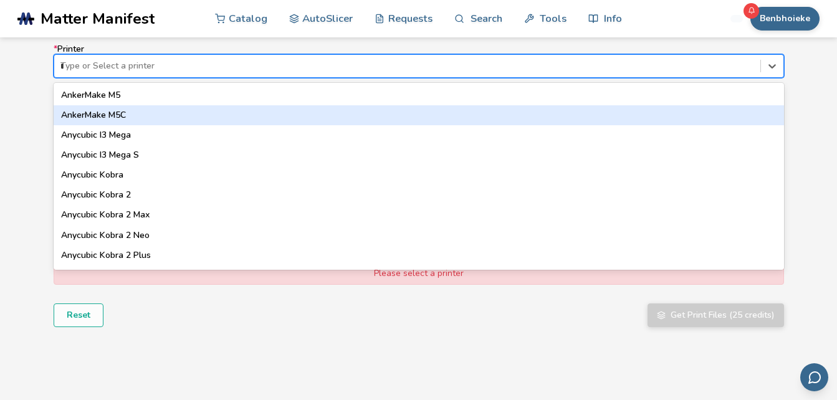
type input "**"
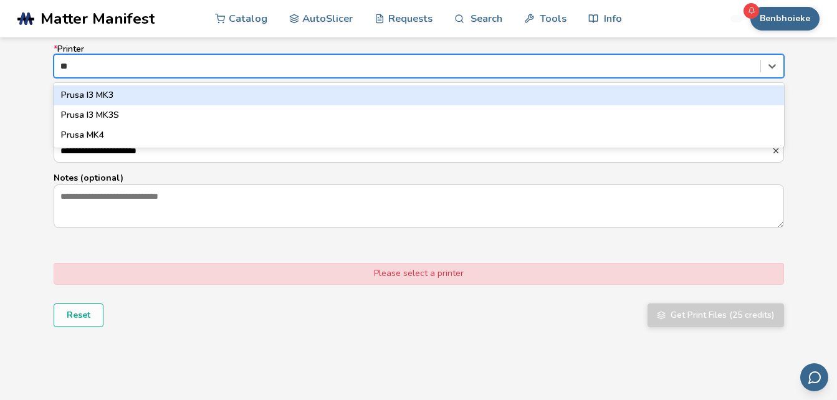
click at [82, 95] on div "Prusa I3 MK3" at bounding box center [419, 95] width 731 height 20
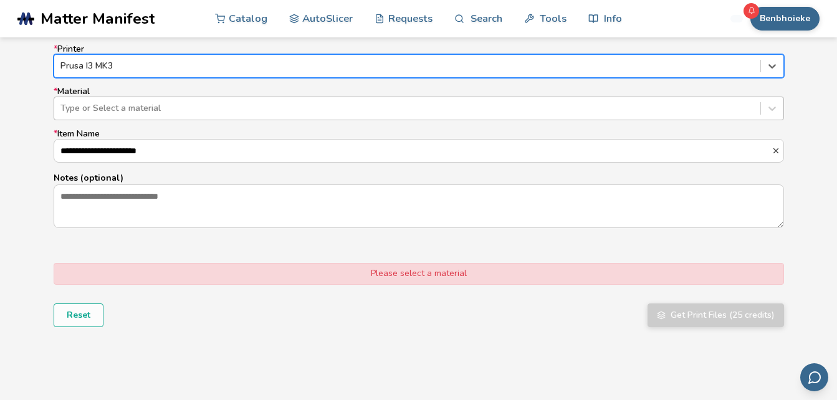
click at [99, 115] on div "Type or Select a material" at bounding box center [407, 108] width 706 height 17
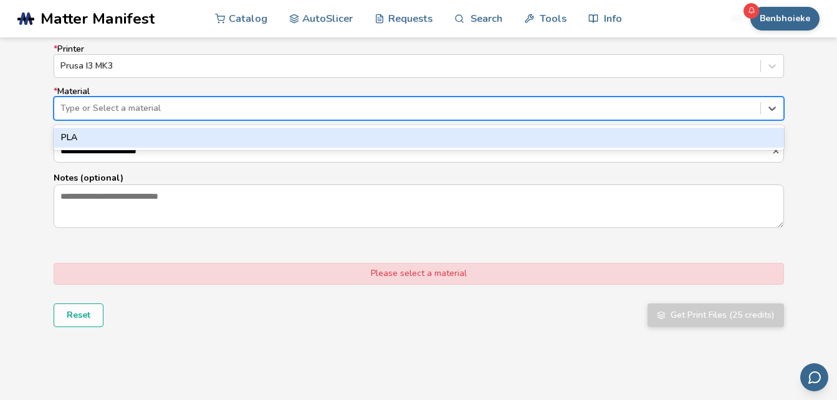
click at [100, 130] on div "PLA" at bounding box center [419, 138] width 731 height 20
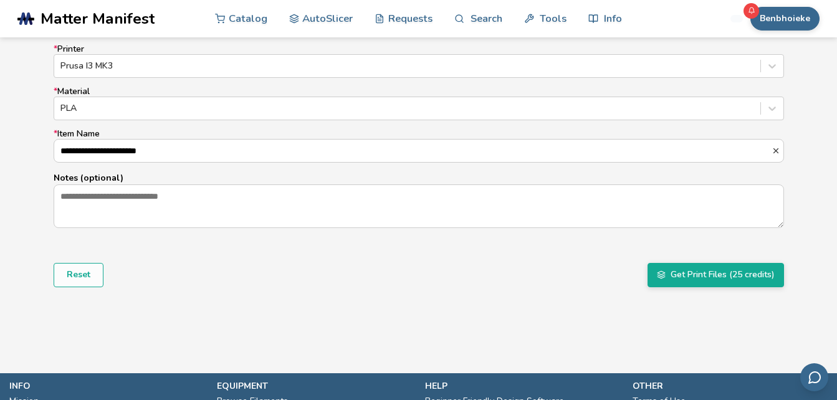
drag, startPoint x: 179, startPoint y: 150, endPoint x: 1, endPoint y: 181, distance: 181.0
type input "*"
drag, startPoint x: 3, startPoint y: 178, endPoint x: 605, endPoint y: 282, distance: 611.2
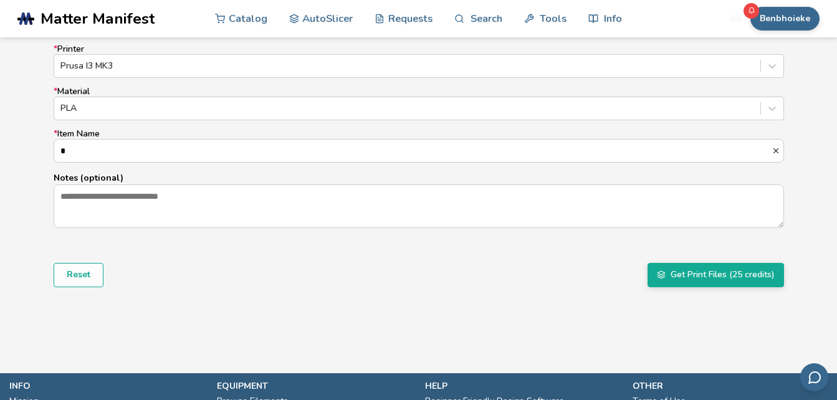
click at [555, 280] on div "Reset Get Print Files (25 credits)" at bounding box center [419, 275] width 731 height 24
click at [715, 279] on button "Get Print Files (25 credits)" at bounding box center [716, 275] width 137 height 24
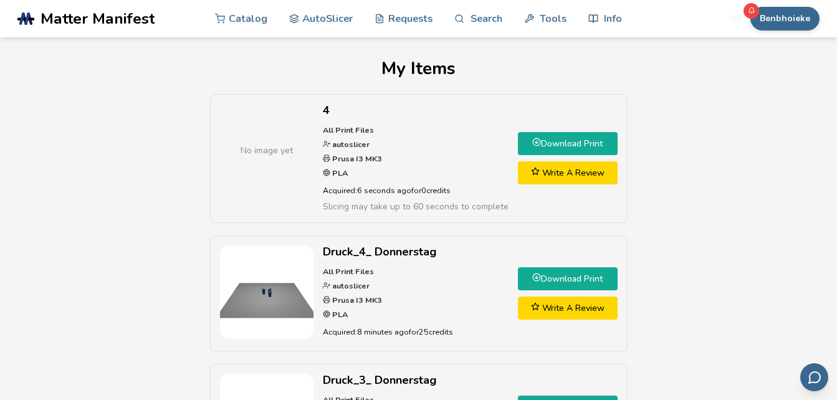
scroll to position [62, 0]
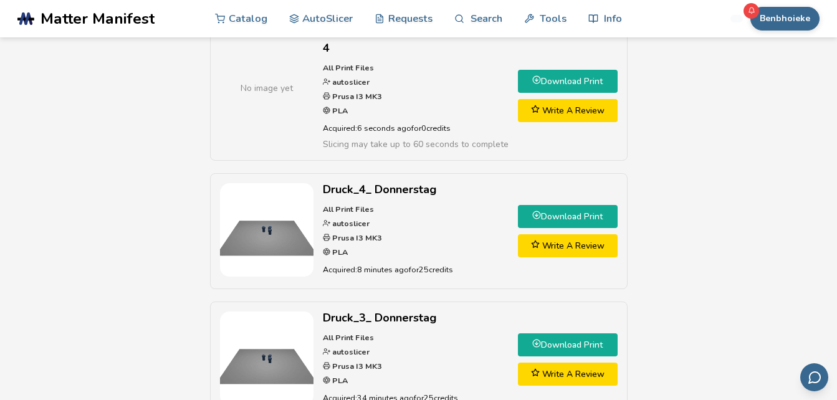
click at [538, 223] on link "Download Print" at bounding box center [568, 216] width 100 height 23
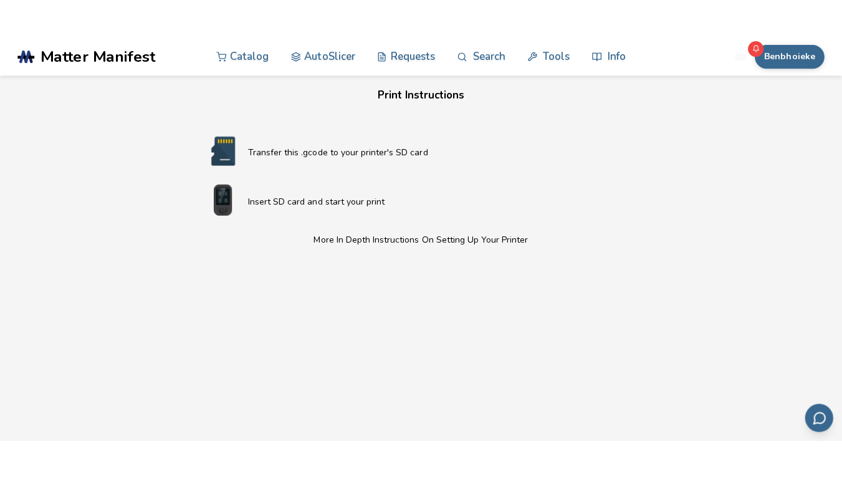
scroll to position [561, 0]
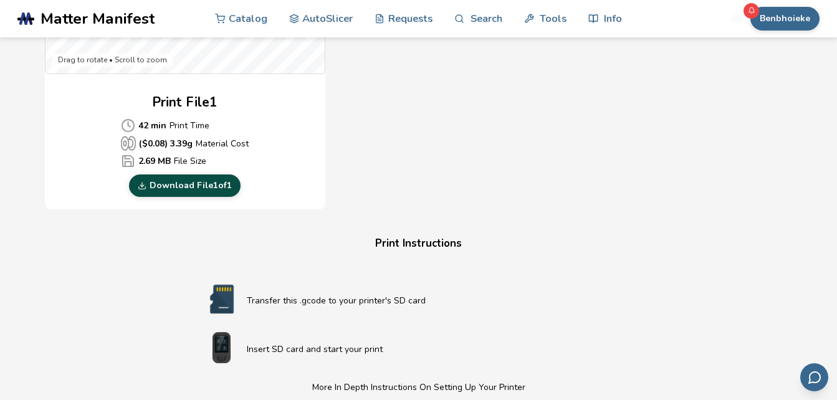
click at [228, 186] on link "Download File 1 of 1" at bounding box center [185, 186] width 112 height 22
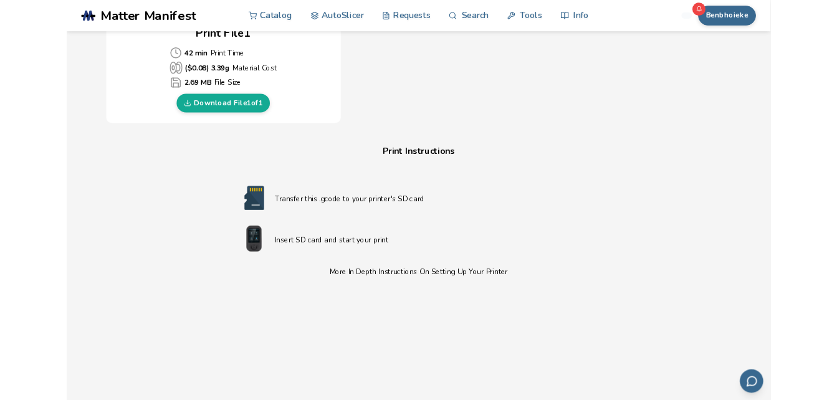
scroll to position [686, 0]
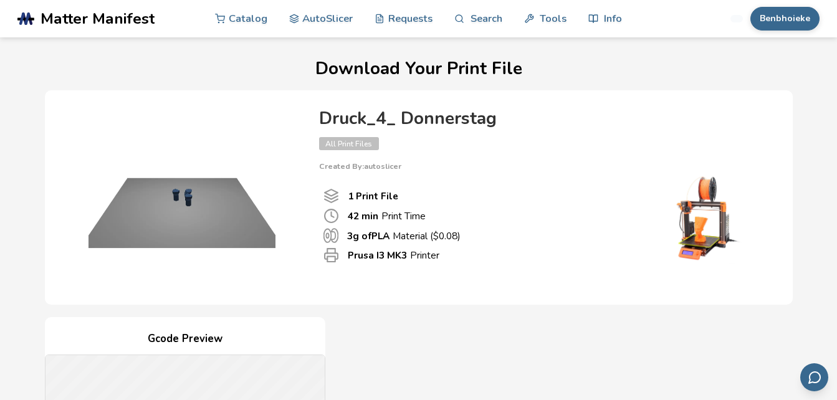
click at [229, 203] on img at bounding box center [181, 196] width 249 height 187
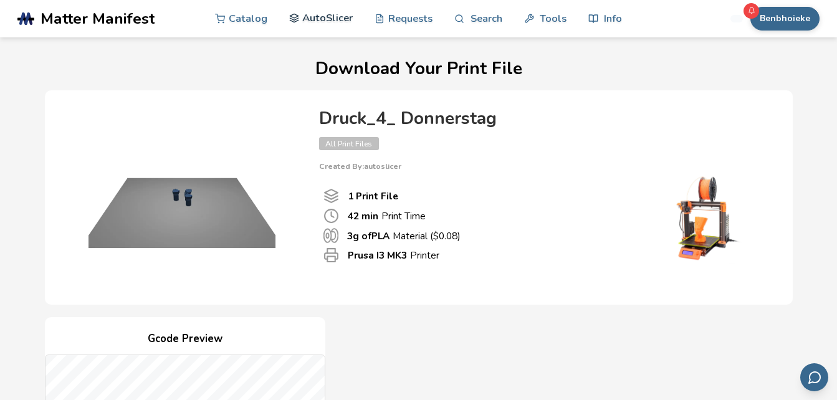
click at [324, 19] on link "AutoSlicer" at bounding box center [321, 17] width 64 height 37
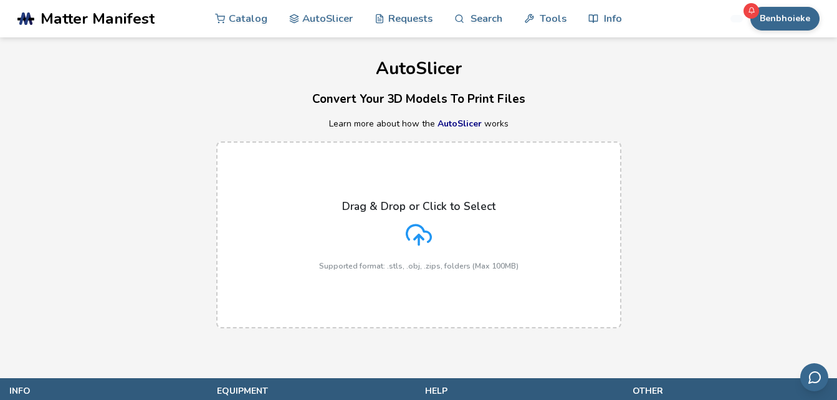
scroll to position [62, 0]
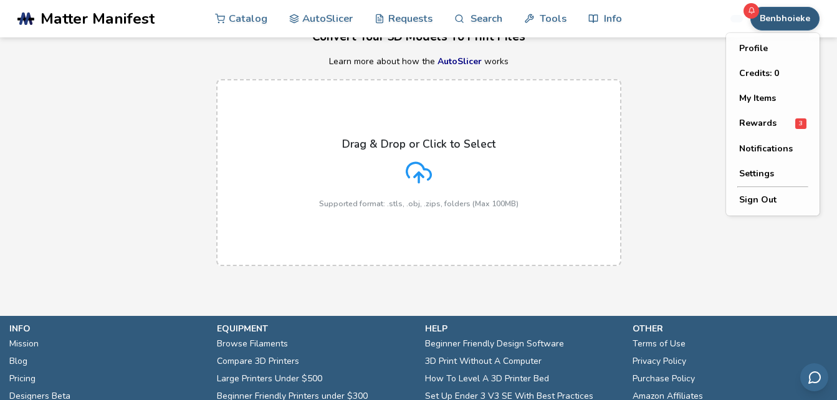
click at [806, 20] on button "Benbhoieke" at bounding box center [785, 19] width 69 height 24
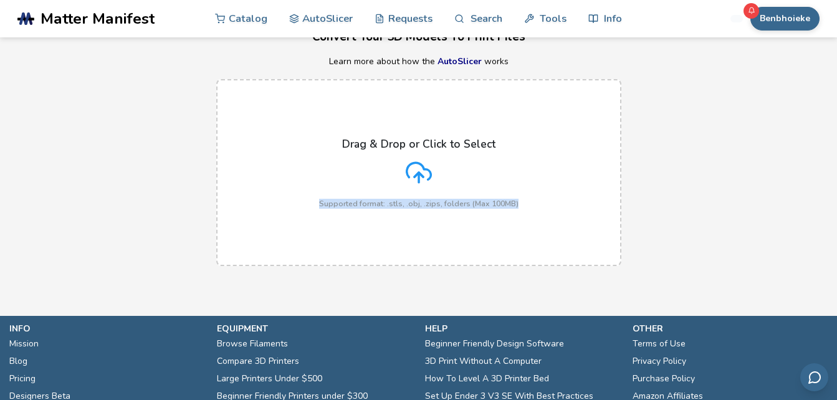
drag, startPoint x: 668, startPoint y: 110, endPoint x: 667, endPoint y: 122, distance: 11.2
click at [667, 122] on div "Drag & Drop or Click to Select Supported format: .stls, .obj, .zips, folders (M…" at bounding box center [418, 173] width 837 height 212
drag, startPoint x: 667, startPoint y: 122, endPoint x: 816, endPoint y: 13, distance: 183.8
click at [816, 13] on button "Benbhoieke" at bounding box center [785, 19] width 69 height 24
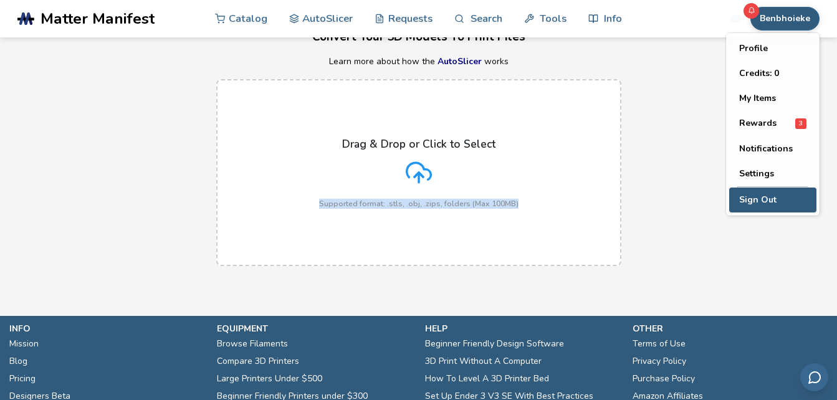
click at [756, 197] on button "Sign Out" at bounding box center [772, 200] width 87 height 25
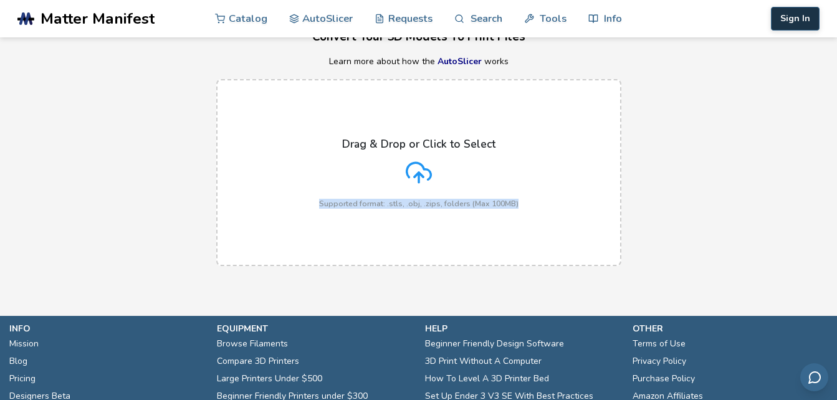
click at [798, 18] on button "Sign In" at bounding box center [795, 19] width 49 height 24
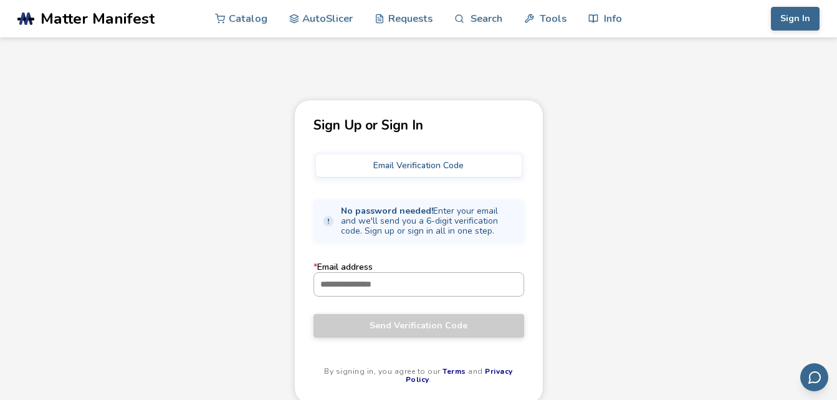
click at [385, 281] on input "* Email address" at bounding box center [418, 284] width 209 height 22
paste input "**********"
type input "**********"
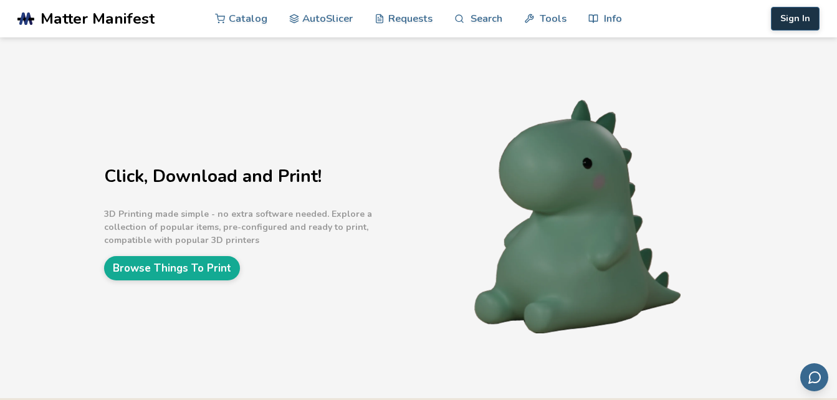
click at [788, 24] on button "Sign In" at bounding box center [795, 19] width 49 height 24
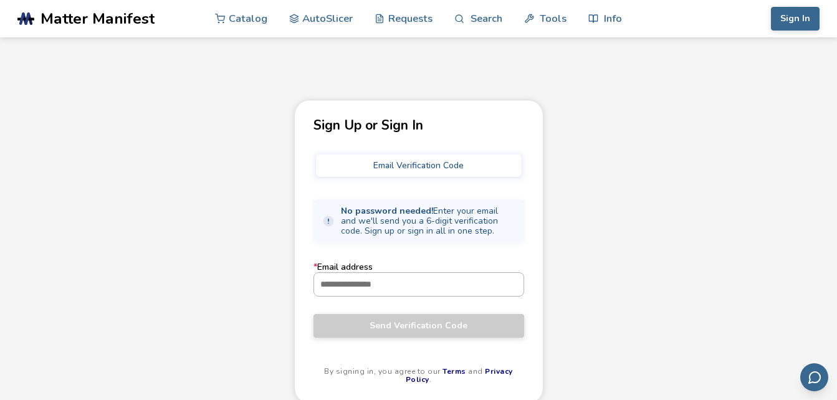
click at [330, 286] on input "* Email address" at bounding box center [418, 284] width 209 height 22
paste input "**********"
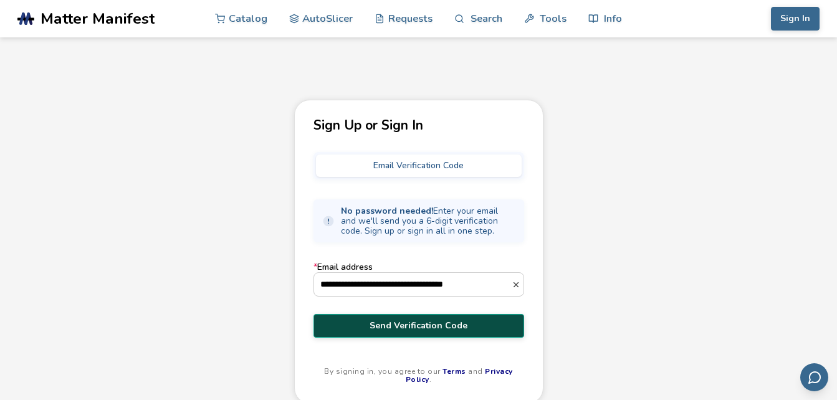
type input "**********"
click at [440, 326] on span "Send Verification Code" at bounding box center [419, 326] width 192 height 10
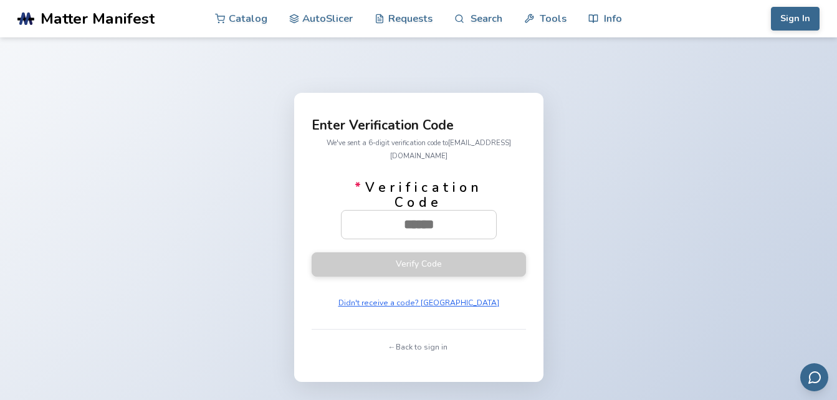
drag, startPoint x: 817, startPoint y: 22, endPoint x: 824, endPoint y: 22, distance: 7.5
click at [823, 23] on header ".cls-1, .cls-2, .cls-3 { stroke-width: 0px; } .cls-2 { fill: #1d1e56; } .cls-3 …" at bounding box center [418, 18] width 837 height 37
click at [786, 12] on button "Sign In" at bounding box center [795, 19] width 49 height 24
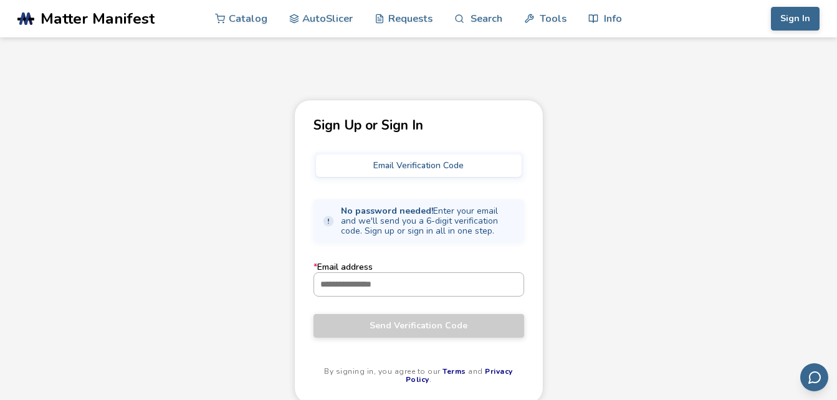
click at [407, 291] on input "* Email address" at bounding box center [418, 284] width 209 height 22
paste input "**********"
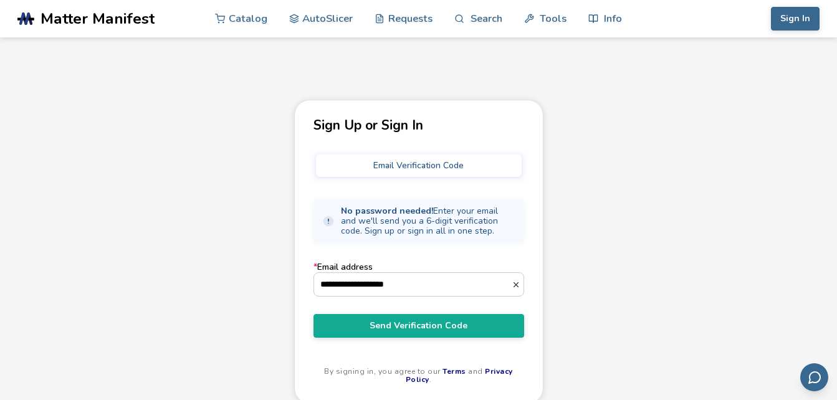
type input "**********"
click at [314, 314] on button "Send Verification Code" at bounding box center [419, 326] width 211 height 24
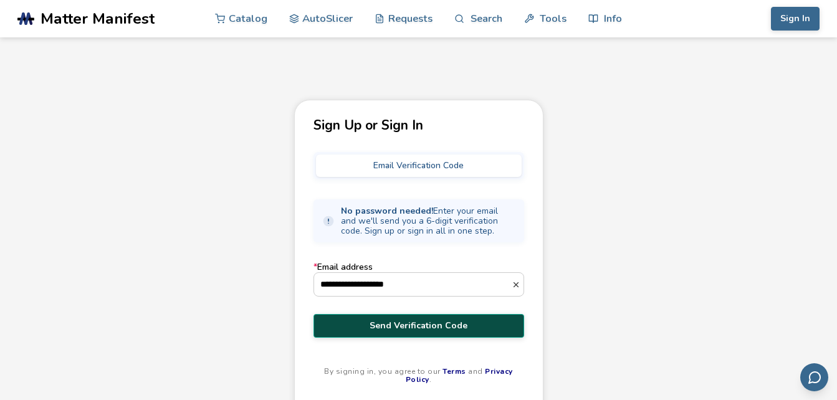
click at [446, 333] on button "Send Verification Code" at bounding box center [419, 326] width 211 height 24
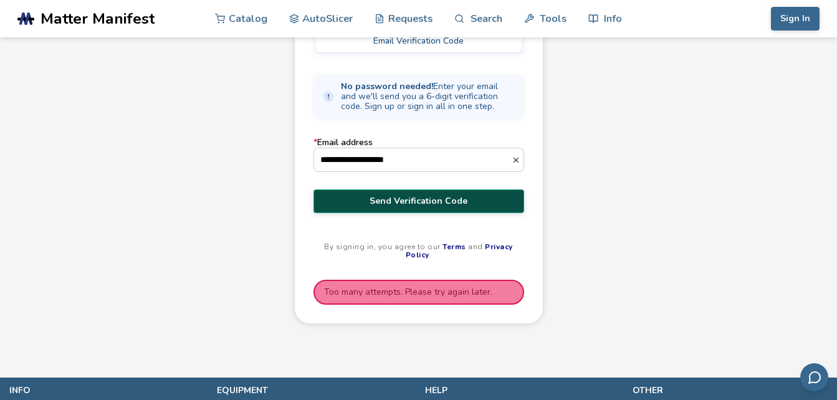
scroll to position [62, 0]
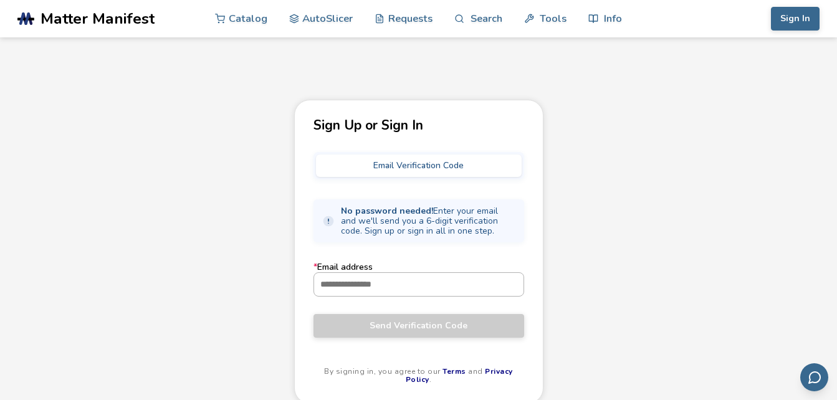
click at [411, 291] on input "* Email address" at bounding box center [418, 284] width 209 height 22
paste input "**********"
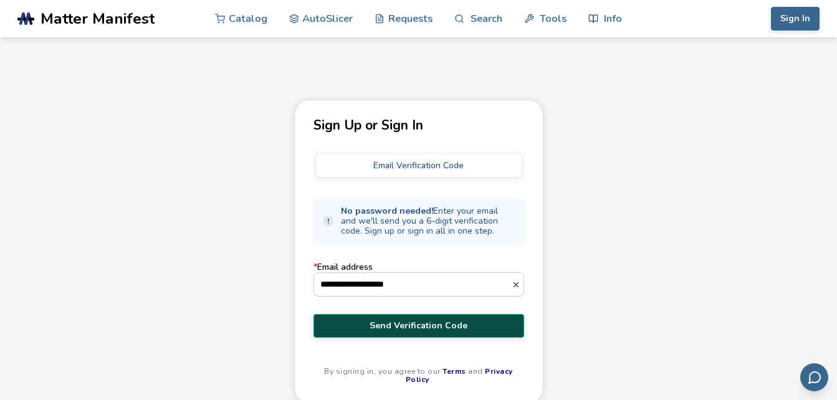
type input "**********"
click at [421, 318] on button "Send Verification Code" at bounding box center [419, 326] width 211 height 24
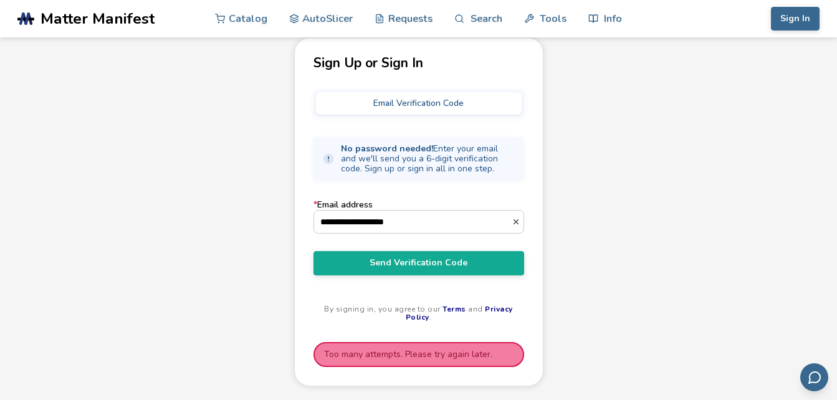
drag, startPoint x: 436, startPoint y: 216, endPoint x: 183, endPoint y: 218, distance: 253.1
click at [183, 218] on div "**********" at bounding box center [418, 219] width 837 height 365
click at [314, 251] on button "Send Verification Code" at bounding box center [419, 263] width 211 height 24
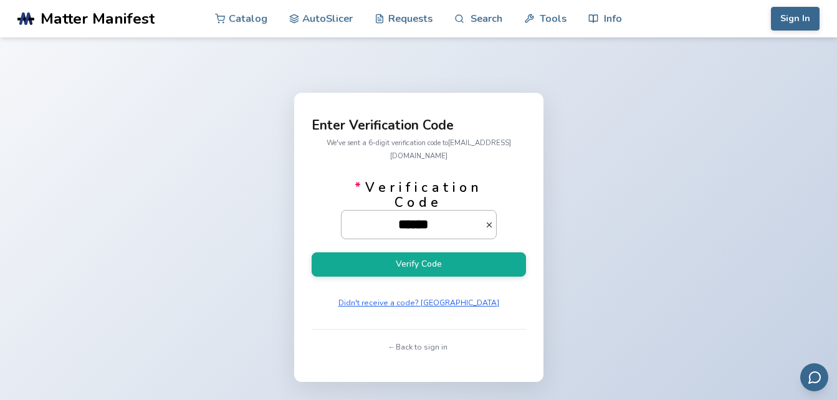
type input "******"
click at [312, 253] on button "Verify Code" at bounding box center [419, 265] width 214 height 24
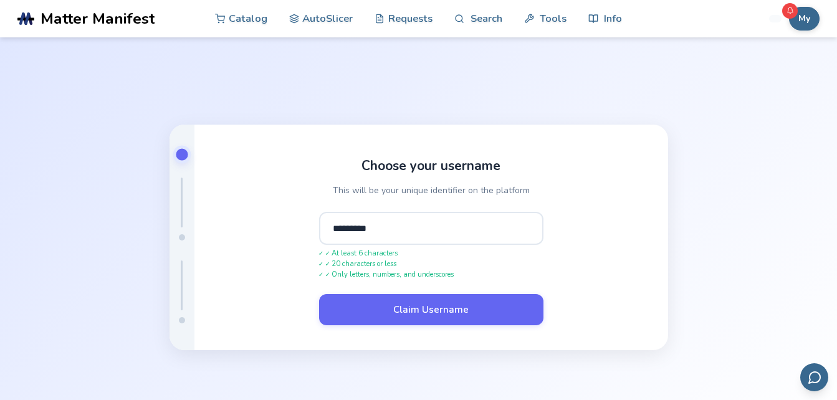
type input "*********"
click at [319, 294] on button "Claim Username" at bounding box center [431, 309] width 224 height 31
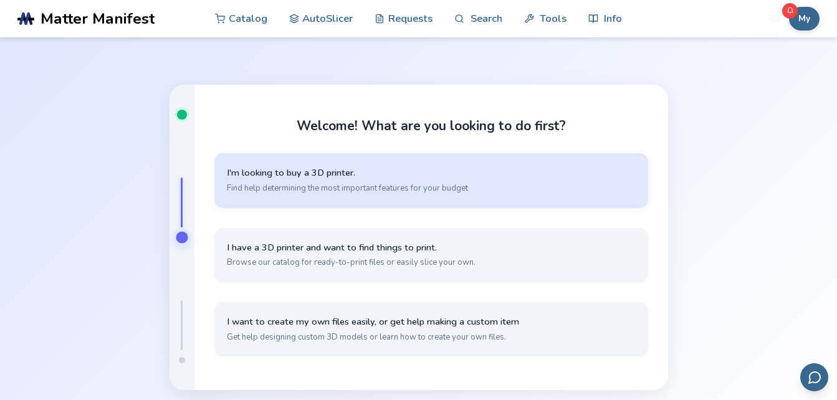
click at [367, 177] on span "I'm looking to buy a 3D printer." at bounding box center [431, 173] width 409 height 12
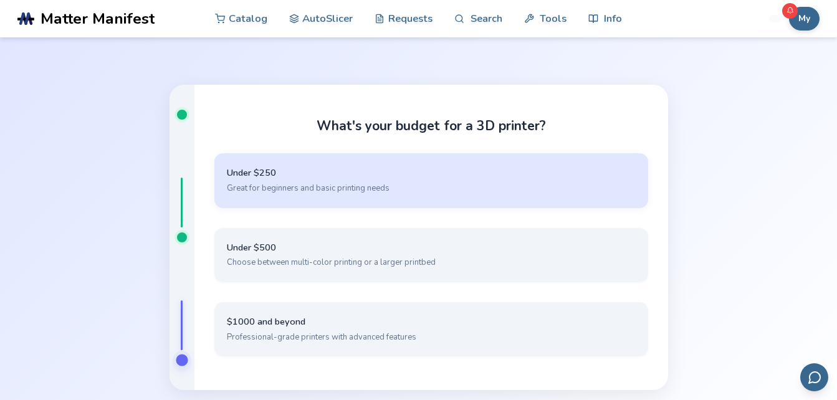
click at [369, 180] on button "Under $250 Great for beginners and basic printing needs" at bounding box center [431, 180] width 434 height 54
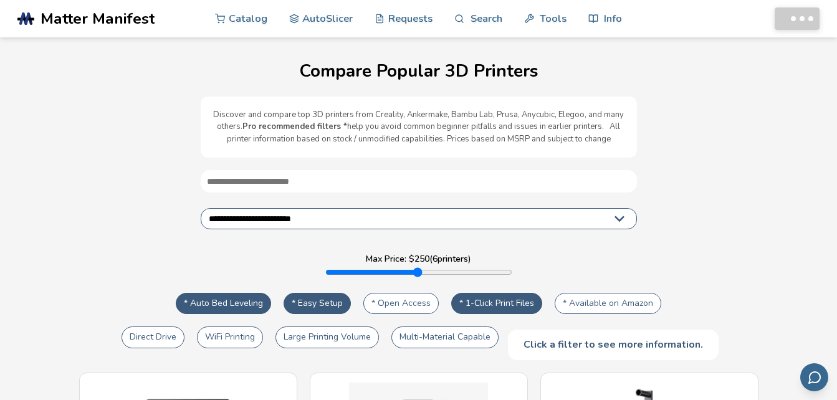
select select "**********"
click at [332, 11] on link "AutoSlicer" at bounding box center [321, 17] width 64 height 37
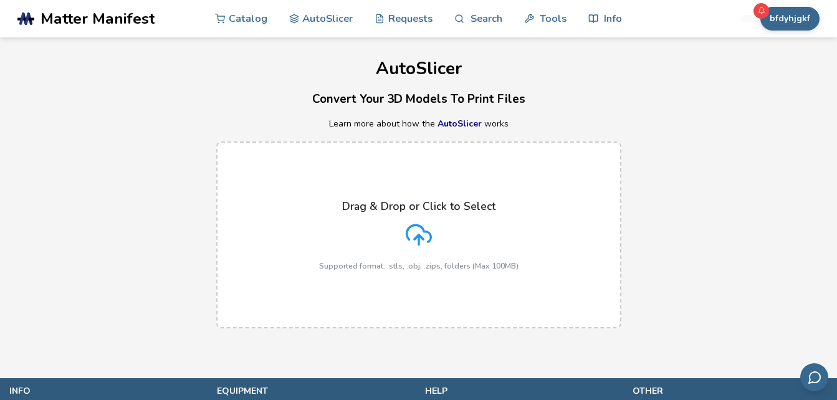
click at [178, 288] on div "Drag & Drop or Click to Select Supported format: .stls, .obj, .zips, folders (M…" at bounding box center [418, 235] width 837 height 212
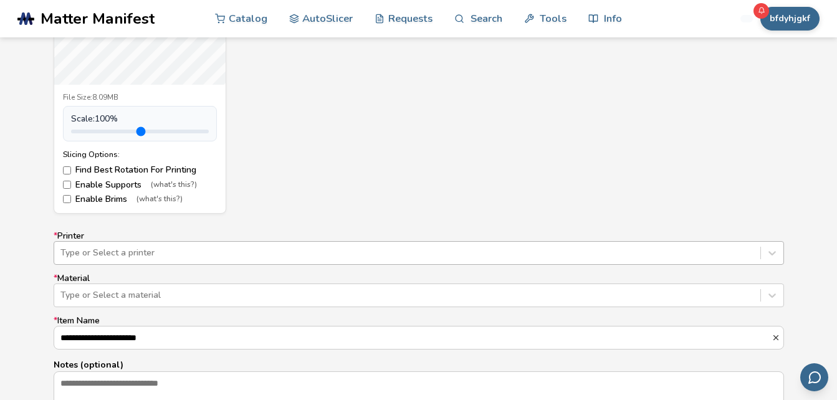
scroll to position [685, 0]
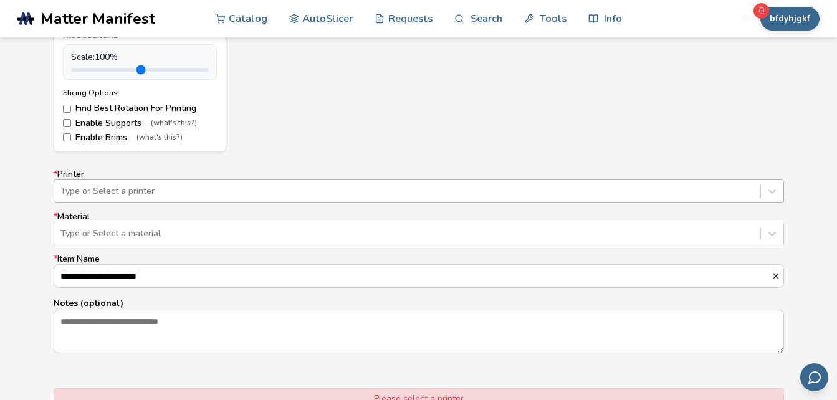
click at [114, 203] on div "Type or Select a printer" at bounding box center [419, 192] width 731 height 24
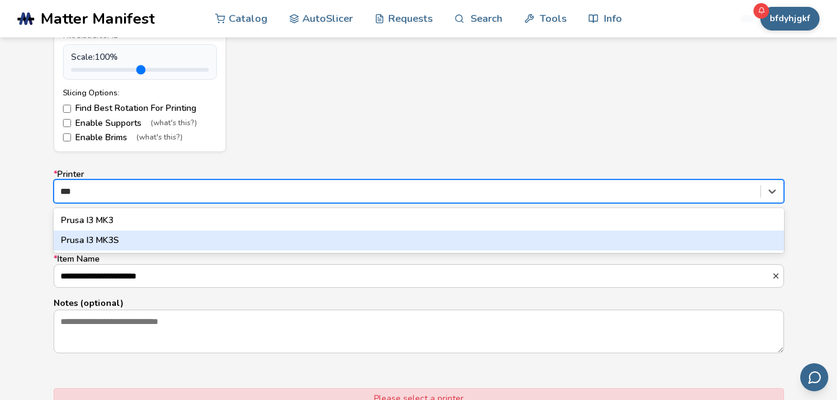
type input "**"
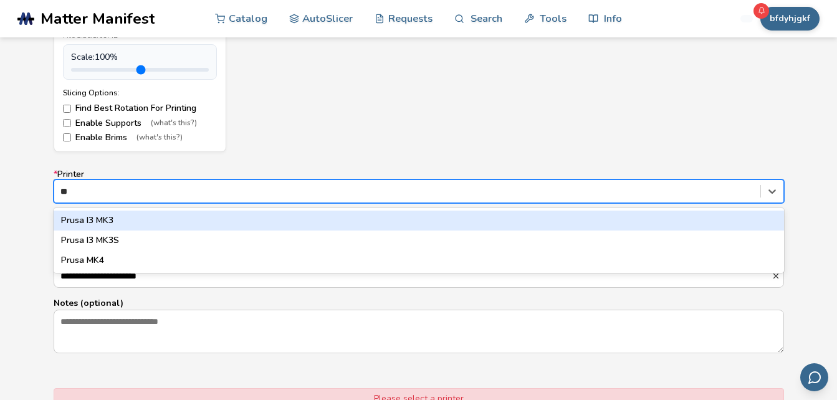
click at [113, 223] on div "Prusa I3 MK3" at bounding box center [419, 221] width 731 height 20
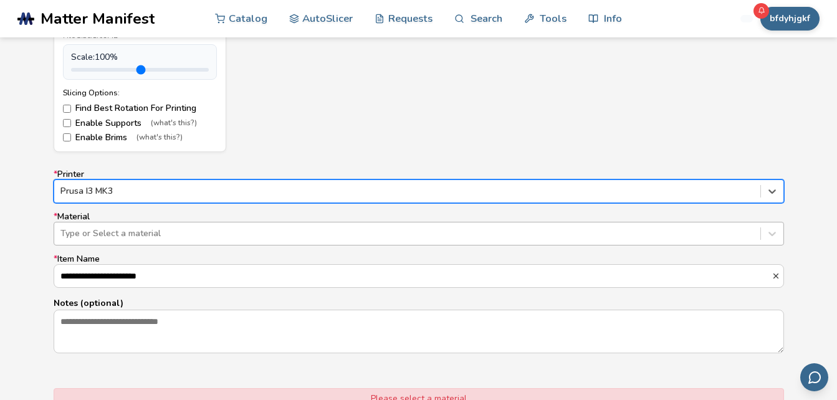
click at [115, 231] on div at bounding box center [407, 234] width 694 height 12
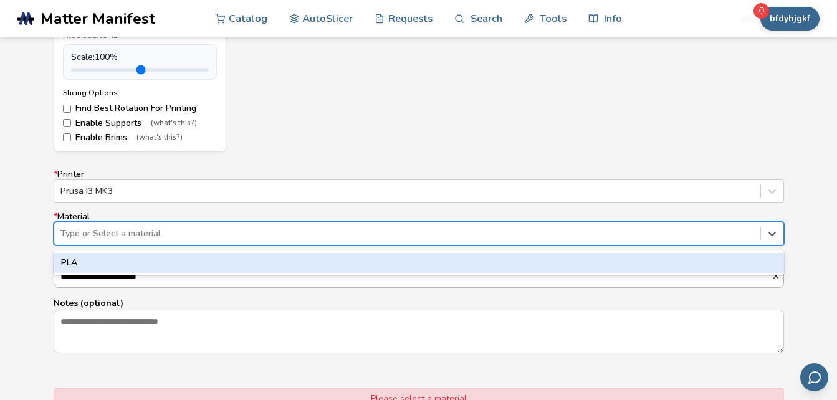
click at [107, 264] on div "PLA" at bounding box center [419, 263] width 731 height 20
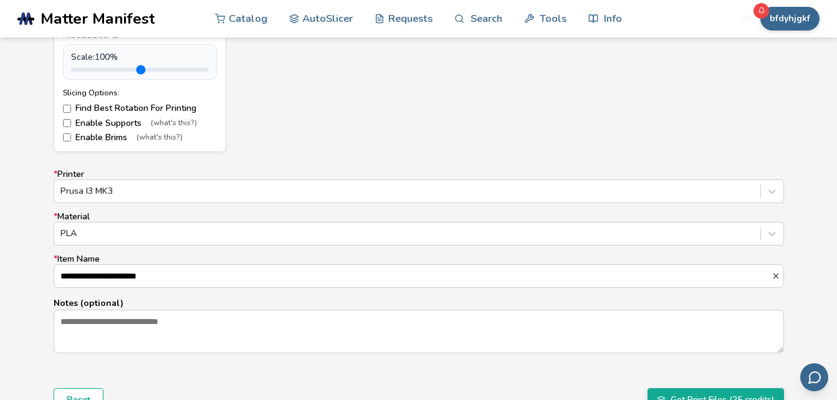
scroll to position [0, 0]
drag, startPoint x: 176, startPoint y: 276, endPoint x: 7, endPoint y: 283, distance: 168.5
click at [7, 283] on div "**********" at bounding box center [418, 111] width 837 height 699
click at [130, 271] on input "* Item Name" at bounding box center [418, 276] width 729 height 22
type input "**********"
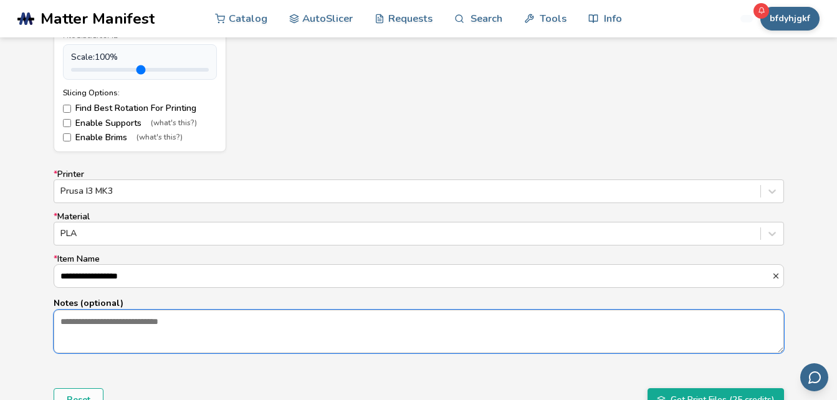
click at [153, 319] on textarea "Notes (optional)" at bounding box center [418, 331] width 729 height 42
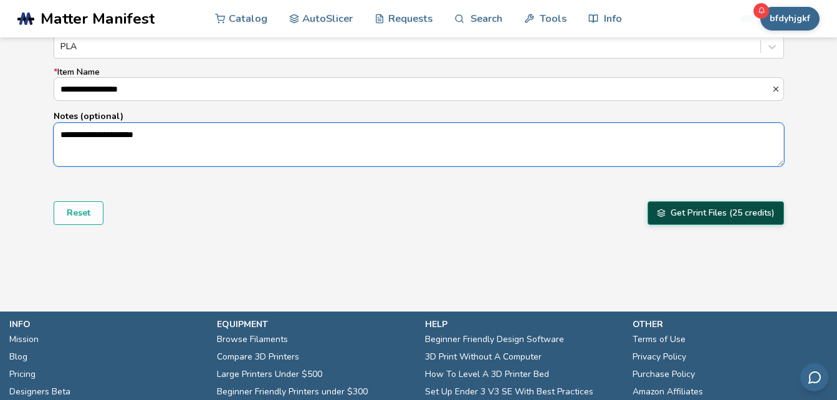
type textarea "**********"
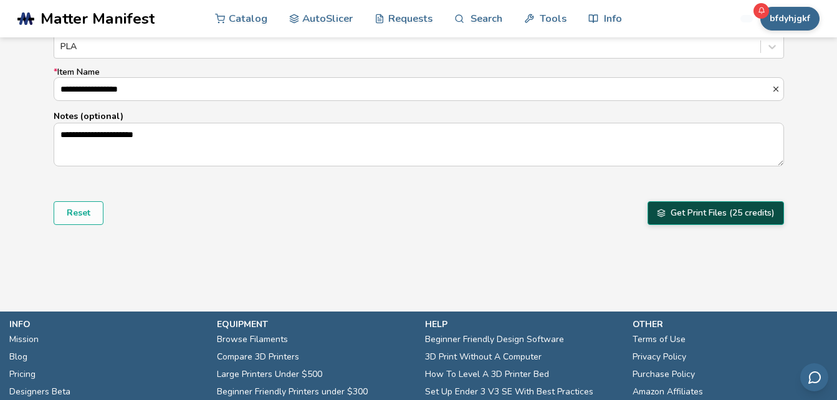
drag, startPoint x: 700, startPoint y: 214, endPoint x: 701, endPoint y: 221, distance: 6.4
click at [702, 215] on button "Get Print Files (25 credits)" at bounding box center [716, 213] width 137 height 24
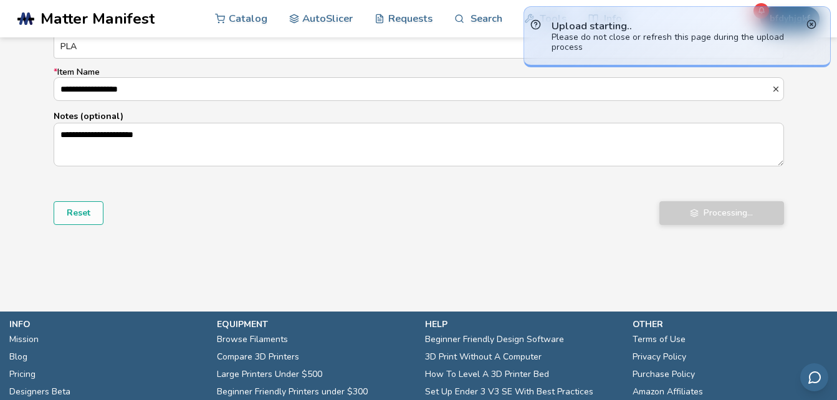
scroll to position [436, 0]
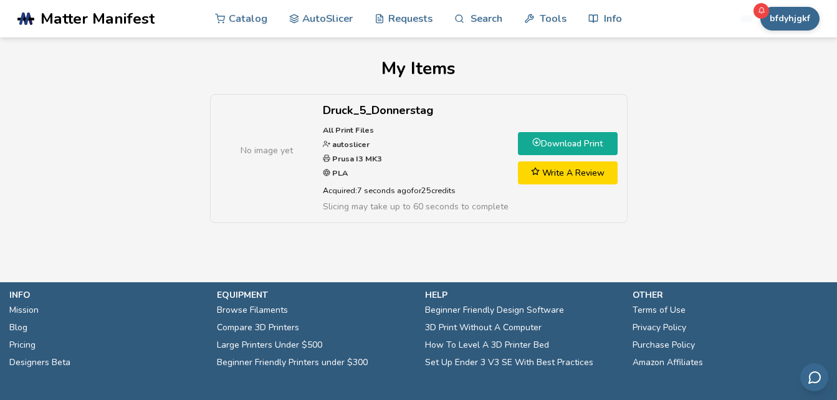
drag, startPoint x: 691, startPoint y: 125, endPoint x: 486, endPoint y: 269, distance: 251.1
click at [483, 268] on section ".cls-1, .cls-2, .cls-3 { stroke-width: 0px; } .cls-2 { fill: #1d1e56; } .cls-3 …" at bounding box center [418, 200] width 837 height 400
click at [596, 136] on link "Download Print" at bounding box center [568, 143] width 100 height 23
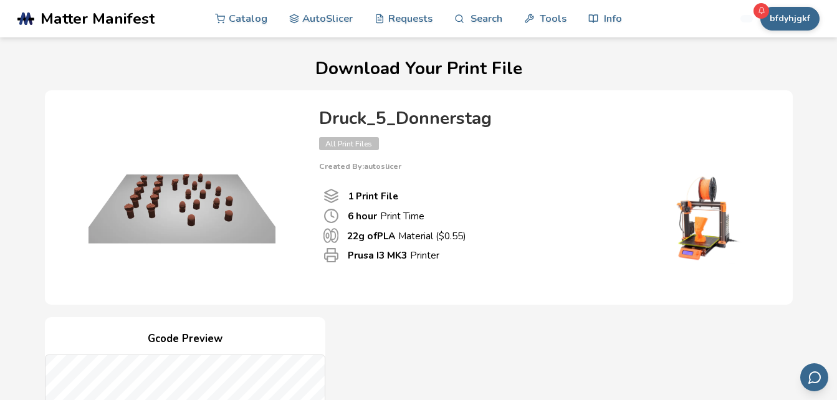
drag, startPoint x: 456, startPoint y: 243, endPoint x: 465, endPoint y: 241, distance: 9.7
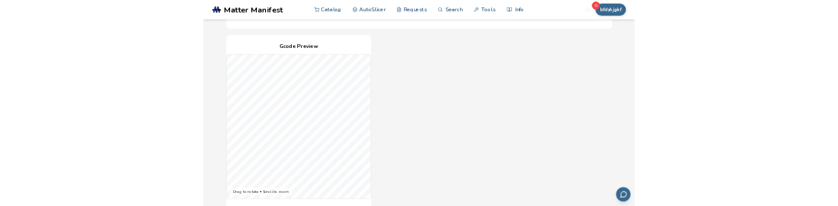
scroll to position [374, 0]
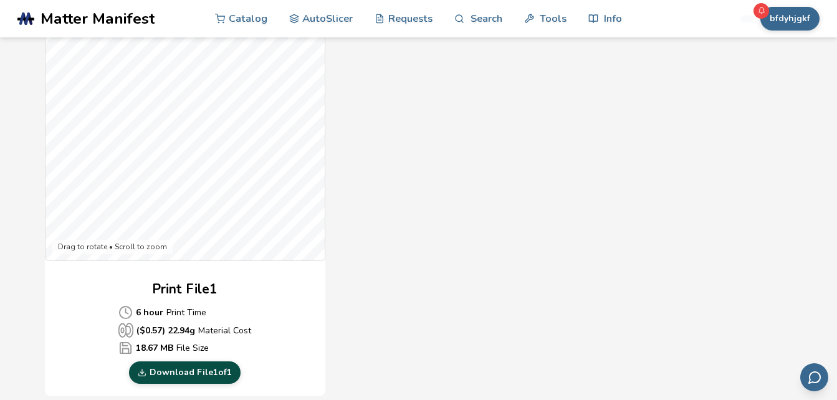
click at [231, 368] on link "Download File 1 of 1" at bounding box center [185, 373] width 112 height 22
